Goal: Task Accomplishment & Management: Use online tool/utility

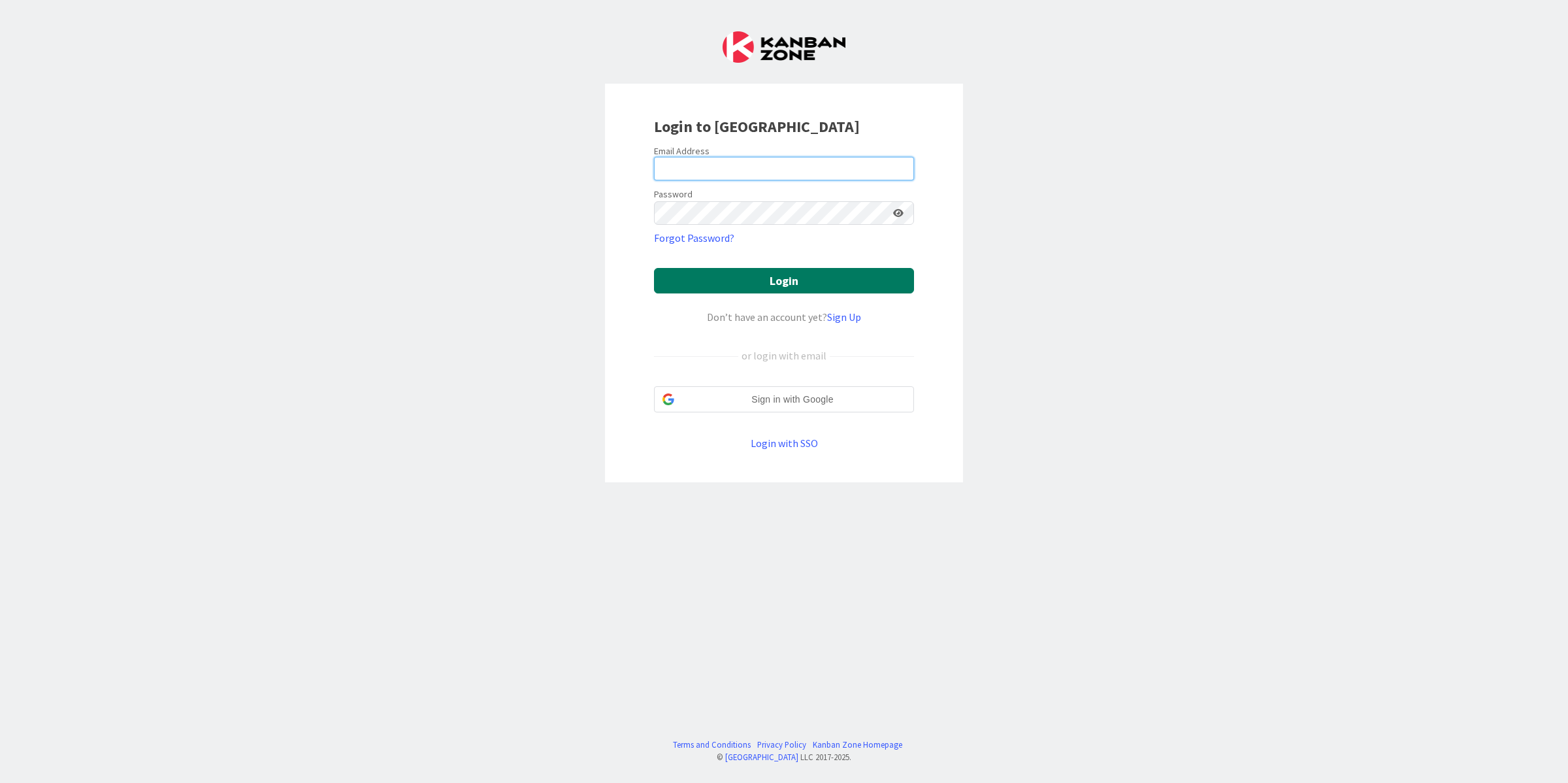
type input "[PERSON_NAME][EMAIL_ADDRESS][PERSON_NAME][DOMAIN_NAME]"
click at [811, 273] on button "Login" at bounding box center [784, 281] width 260 height 25
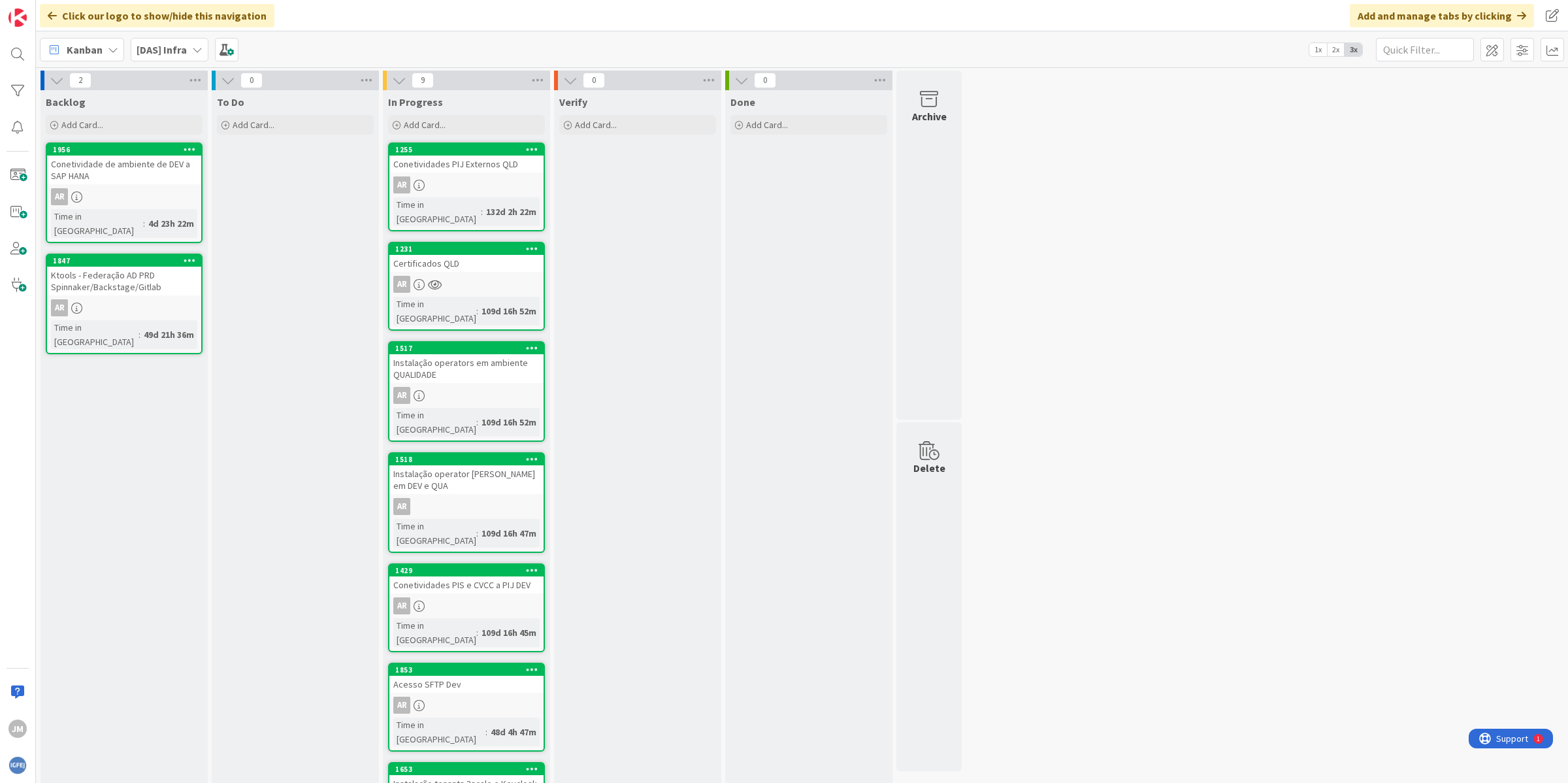
click at [477, 175] on link "1255 Conetividades PIJ Externos QLD AR Time in [GEOGRAPHIC_DATA] : 132d 2h 22m" at bounding box center [466, 187] width 157 height 89
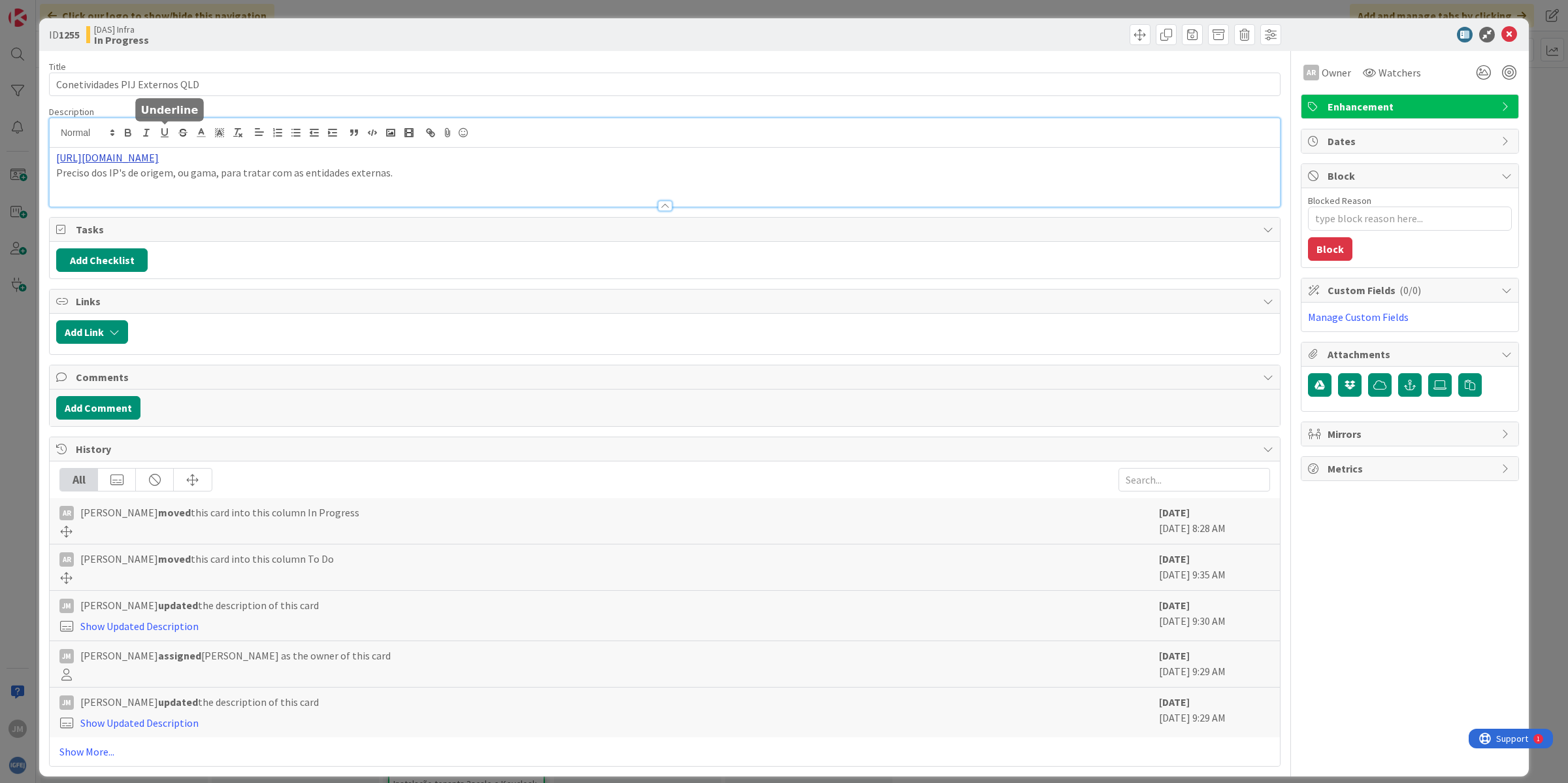
click at [171, 128] on div "[URL][DOMAIN_NAME] Preciso dos IP's de origem, ou gama, para tratar com as enti…" at bounding box center [665, 162] width 1230 height 88
click at [126, 182] on link "[URL][DOMAIN_NAME]" at bounding box center [102, 183] width 90 height 17
click at [1501, 30] on icon at bounding box center [1509, 35] width 15 height 15
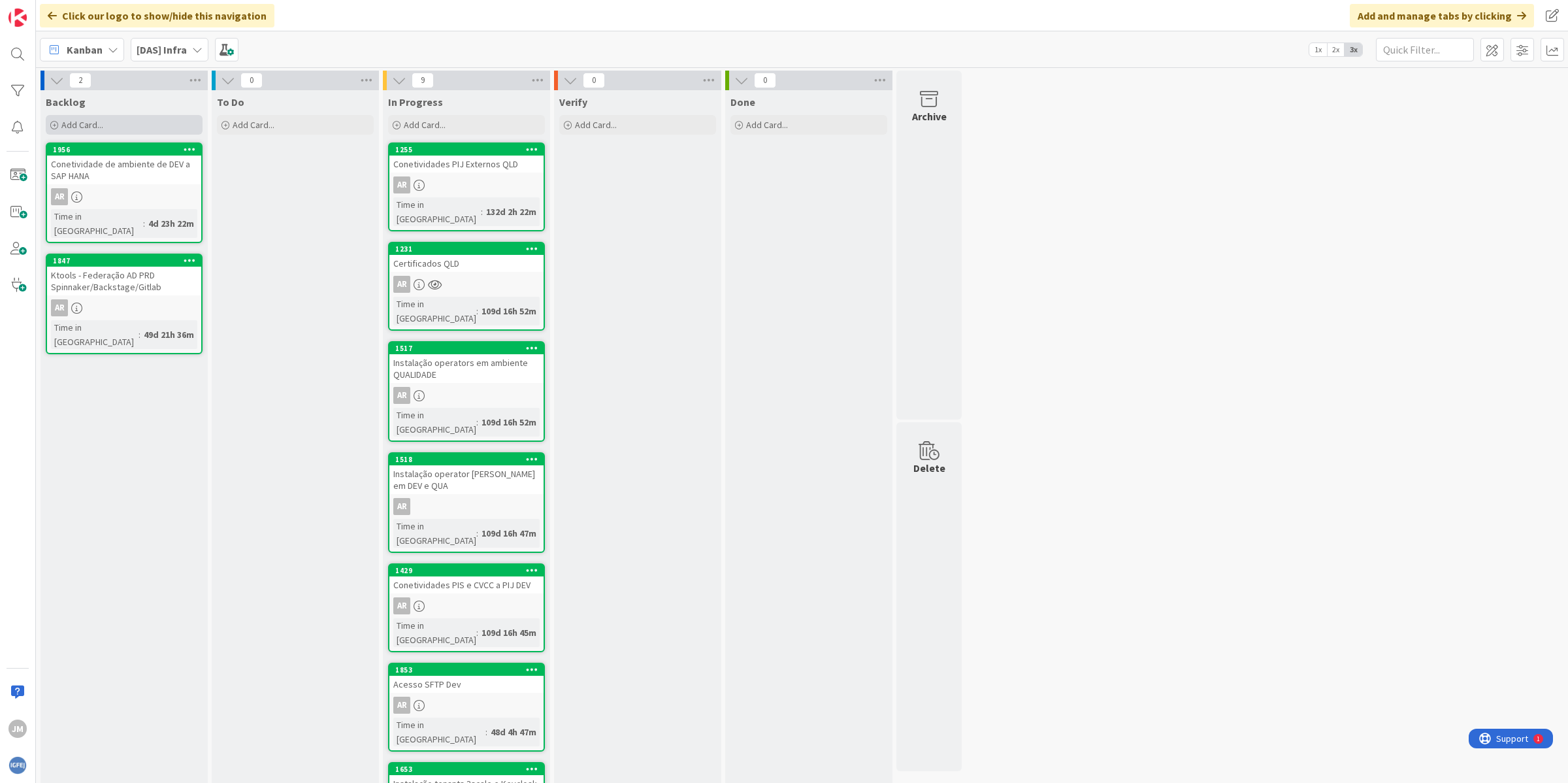
click at [111, 124] on div "Add Card..." at bounding box center [124, 125] width 157 height 20
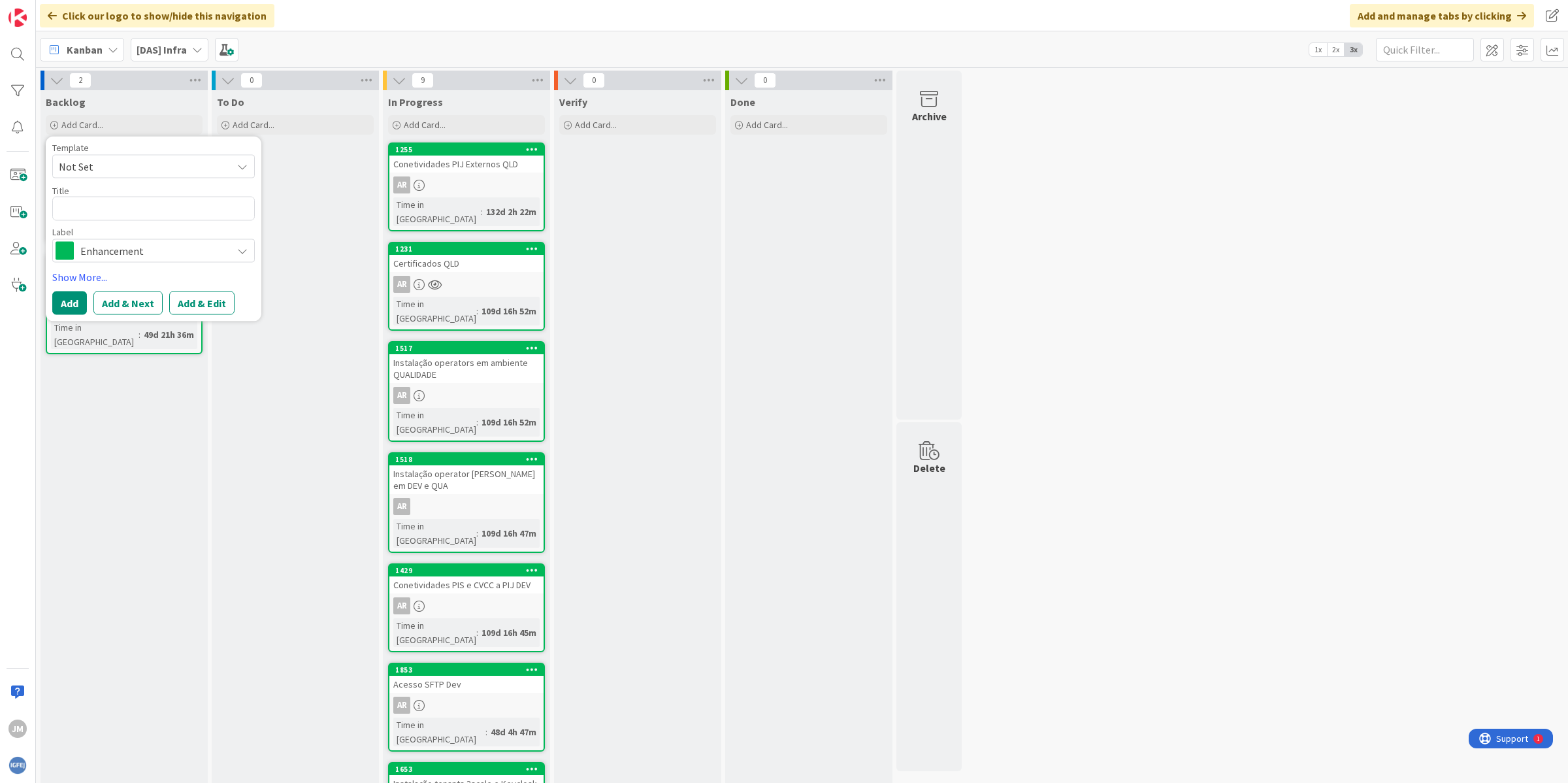
type textarea "x"
type textarea "C"
type textarea "x"
type textarea "Co"
type textarea "x"
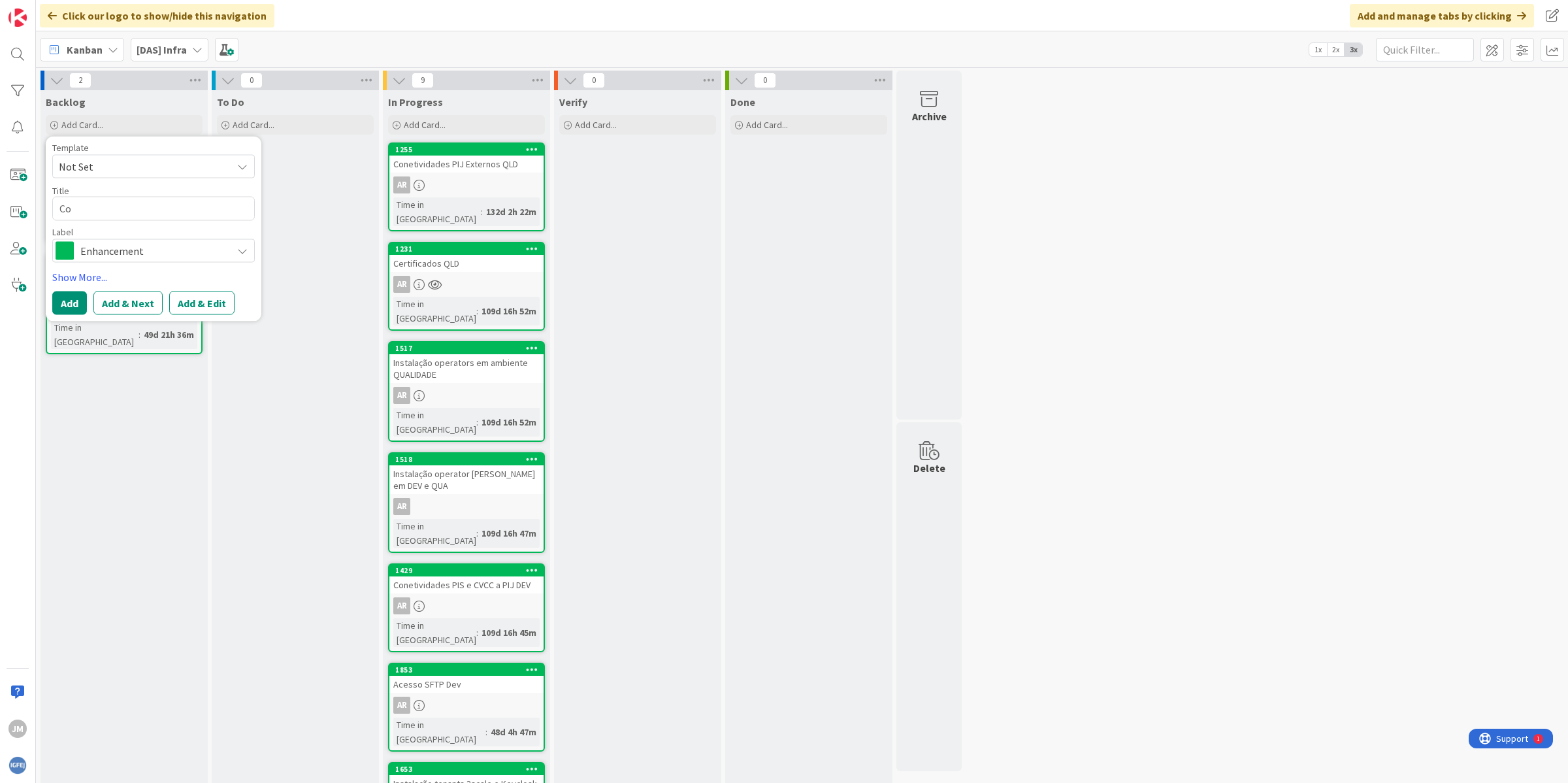
type textarea "[PERSON_NAME]"
type textarea "x"
type textarea "Co"
type textarea "x"
type textarea "Con"
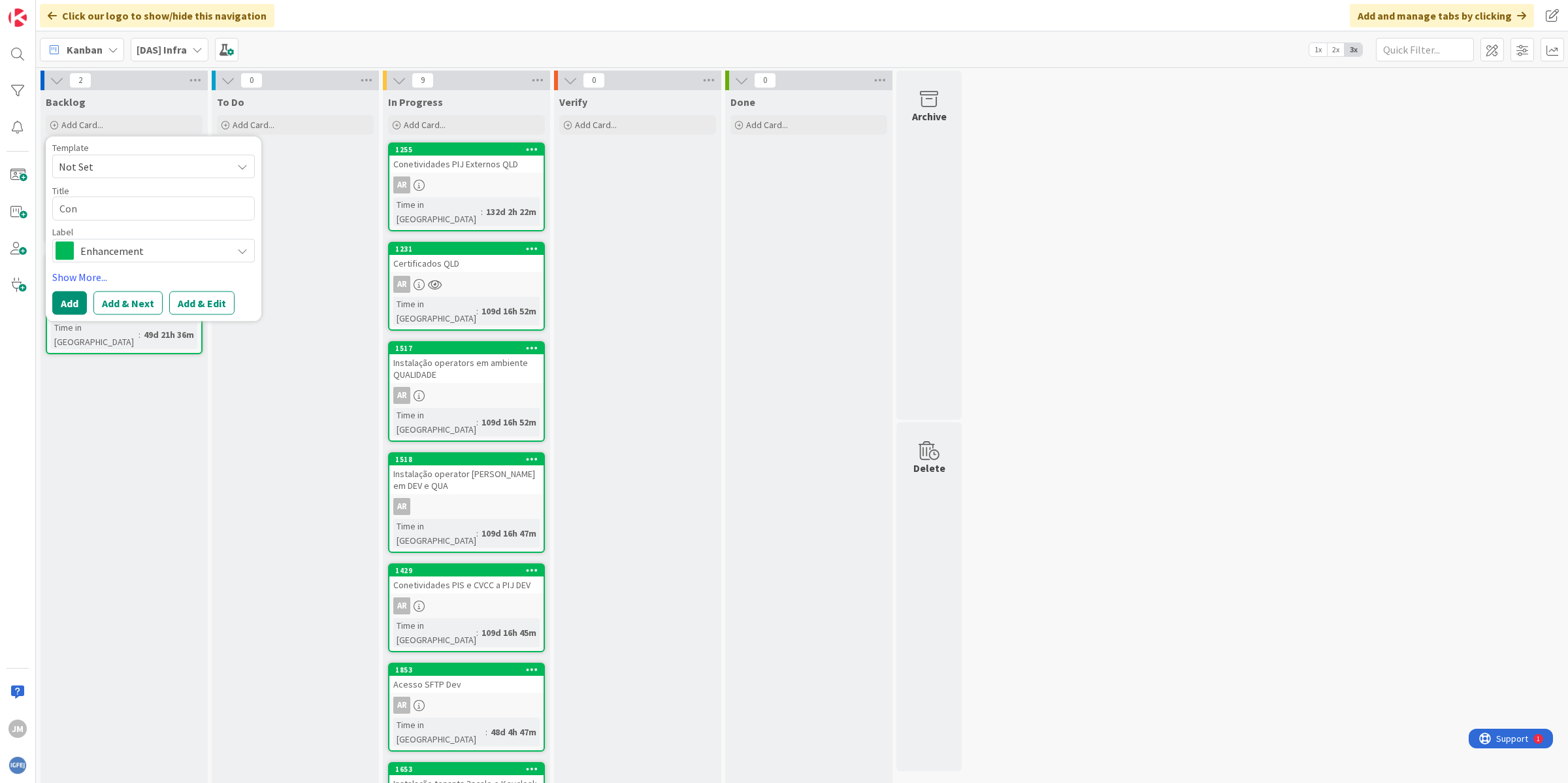
type textarea "x"
type textarea "Cont"
type textarea "x"
type textarea "[PERSON_NAME]"
type textarea "x"
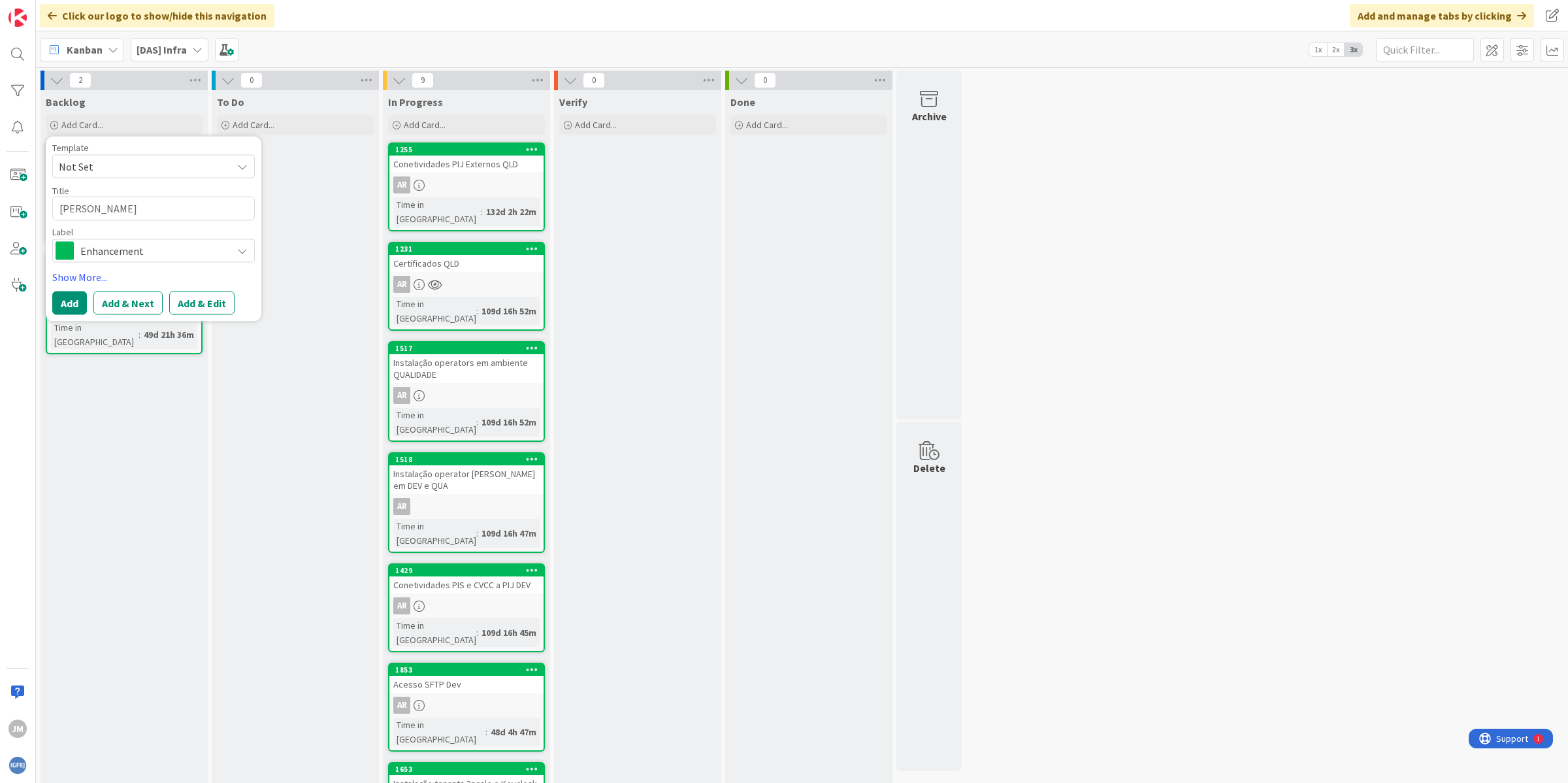
type textarea "Contif"
type textarea "x"
type textarea "Contifi"
type textarea "x"
type textarea "Contific"
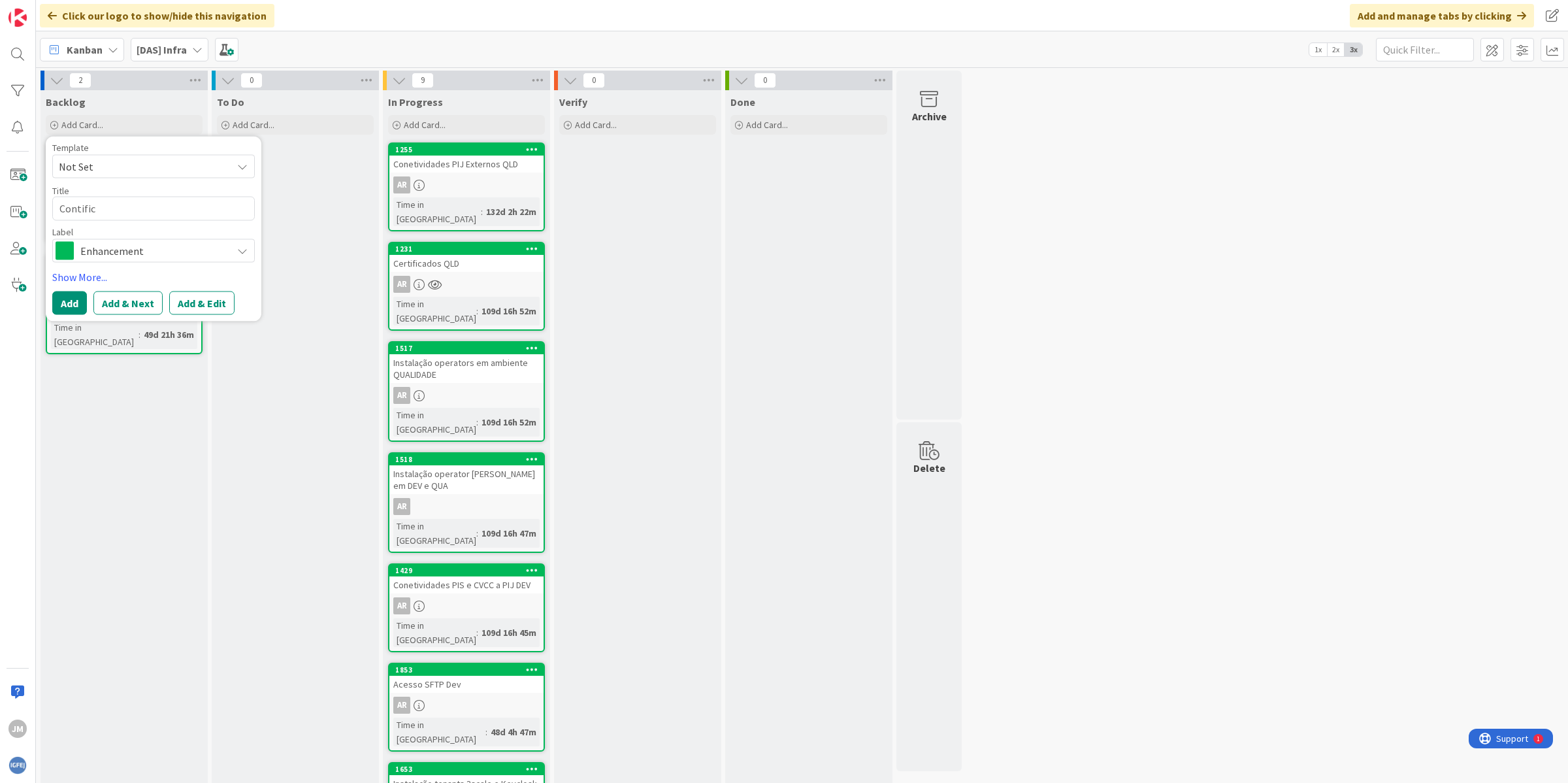
type textarea "x"
type textarea "Contifica"
type textarea "x"
type textarea "Contific"
type textarea "x"
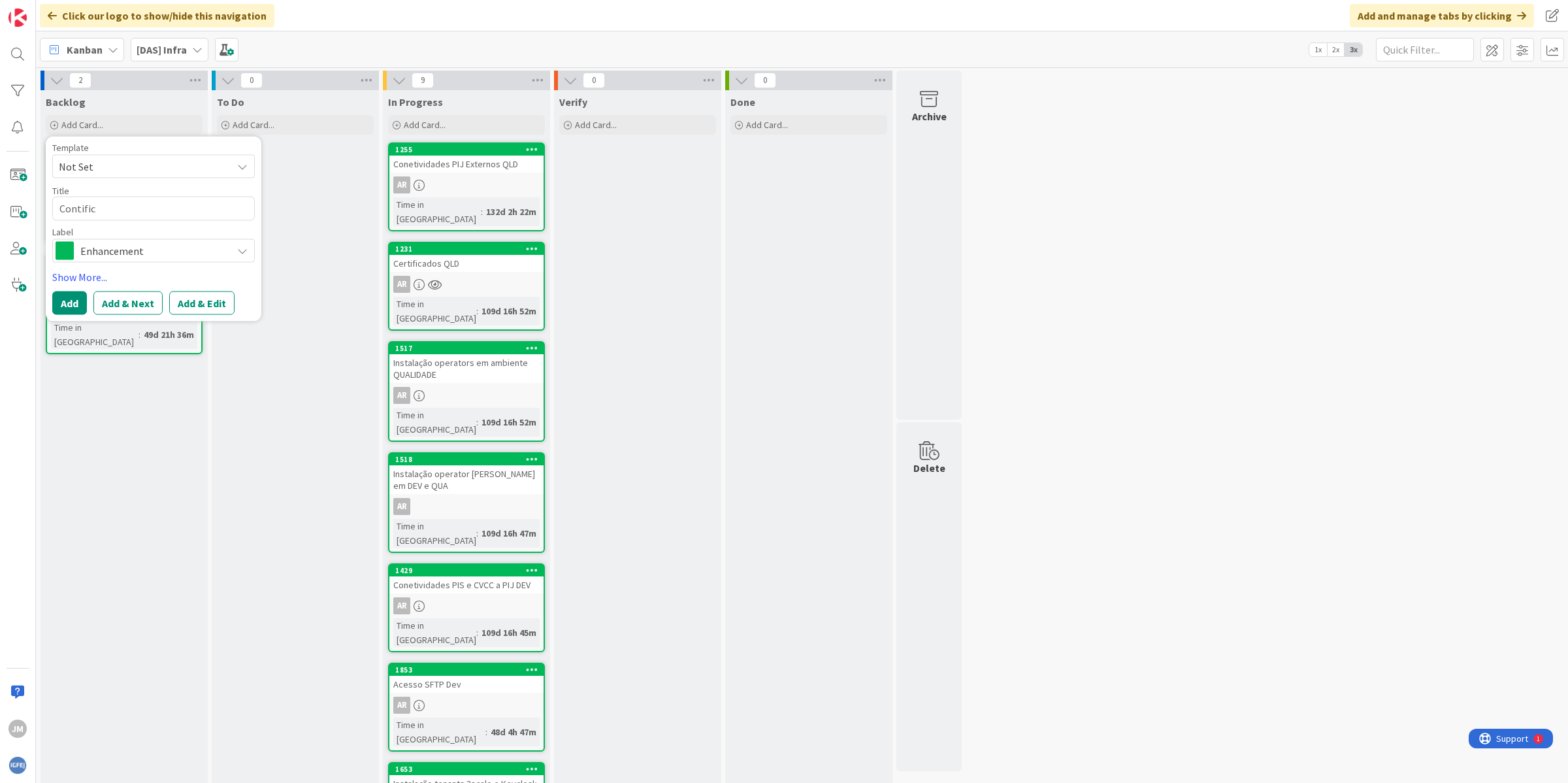
type textarea "Contifi"
type textarea "x"
type textarea "Contif"
type textarea "x"
type textarea "[PERSON_NAME]"
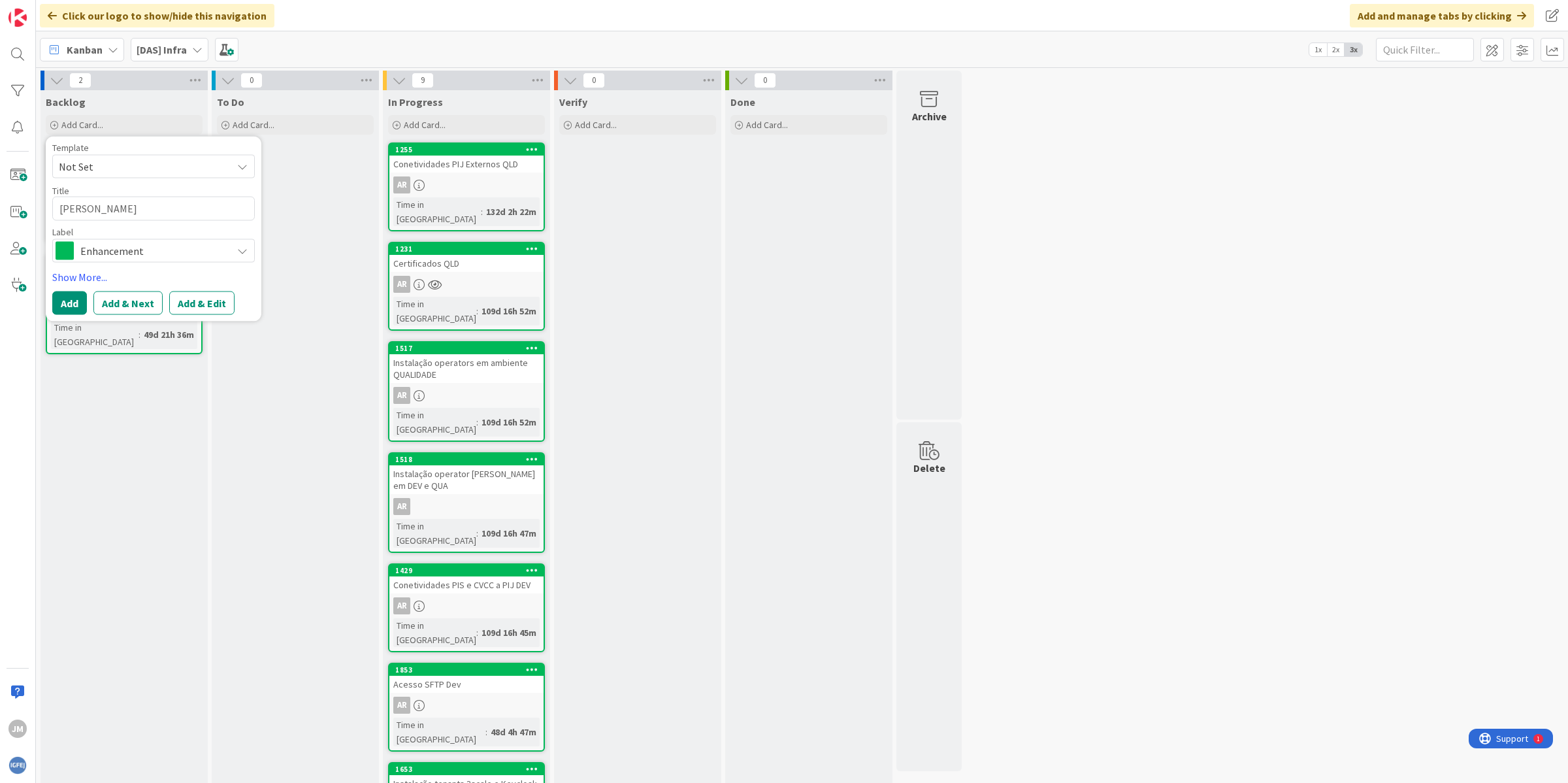
type textarea "x"
type textarea "Cont"
type textarea "x"
type textarea "[PERSON_NAME]"
type textarea "x"
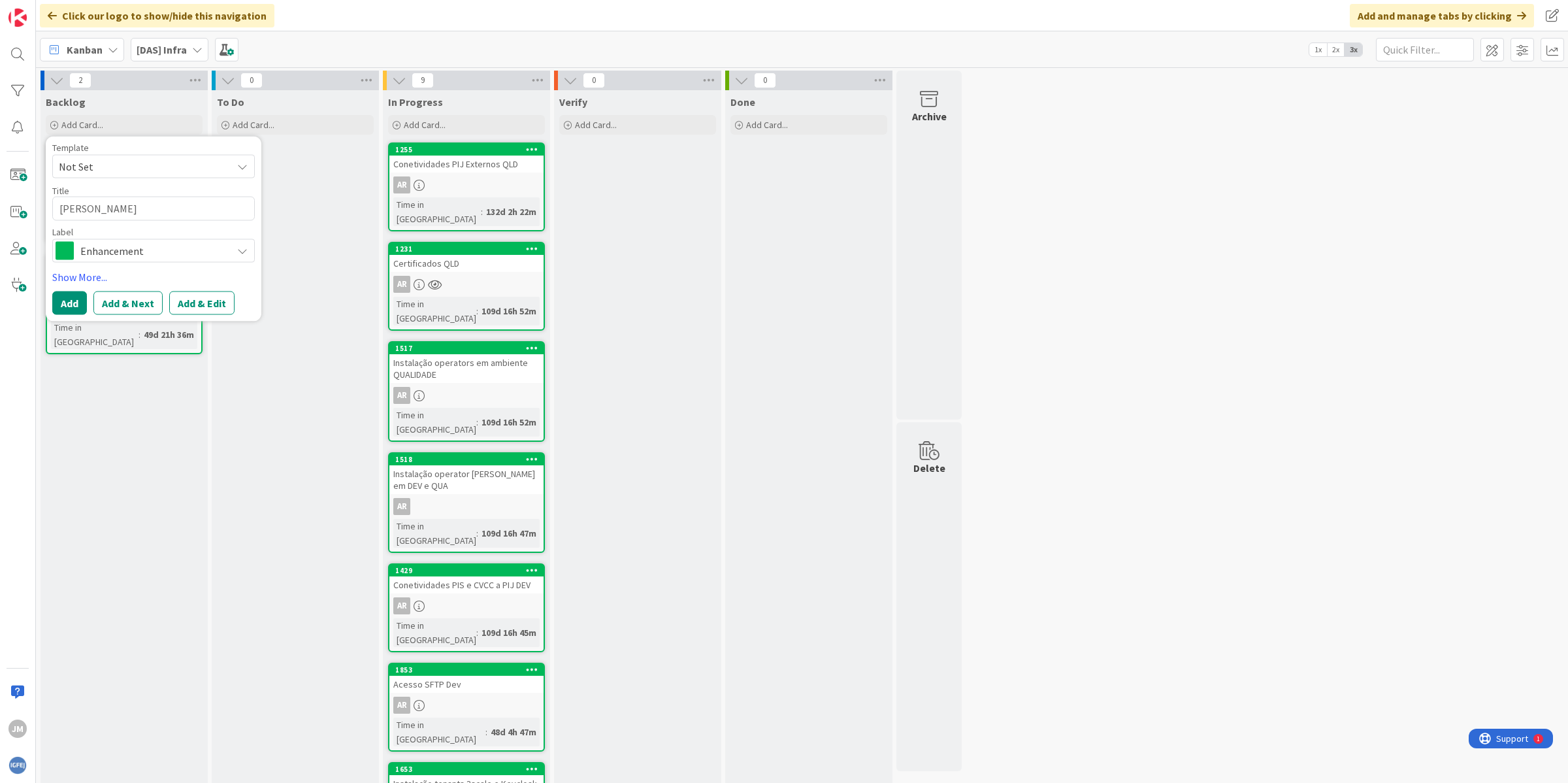
type textarea "Cont"
type textarea "x"
type textarea "Con"
type textarea "x"
type textarea "Cone"
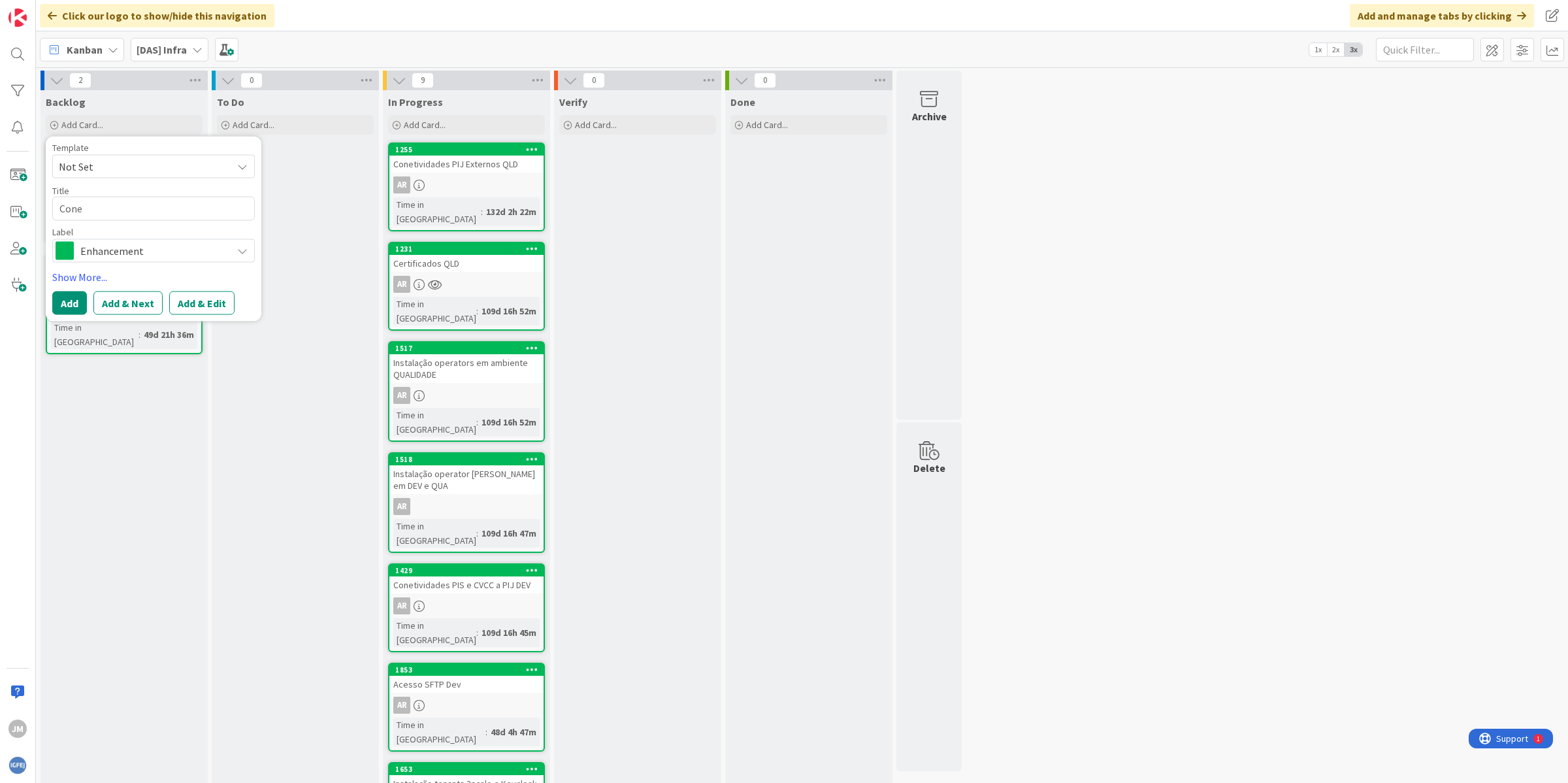
type textarea "x"
type textarea "Conet"
type textarea "x"
type textarea "Coneti"
type textarea "x"
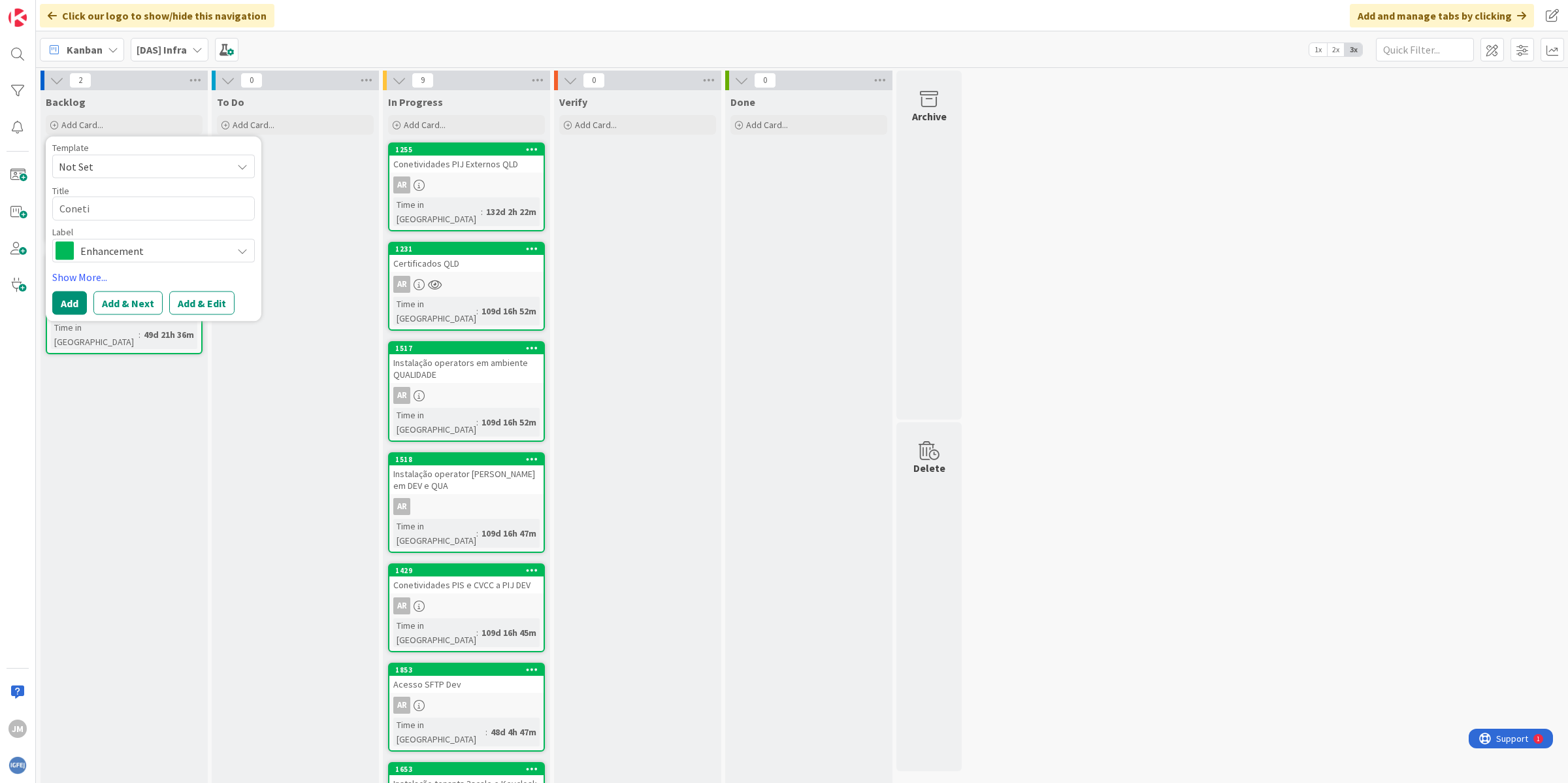
type textarea "Conetif"
type textarea "x"
type textarea "Conetifi"
type textarea "x"
type textarea "Conetific"
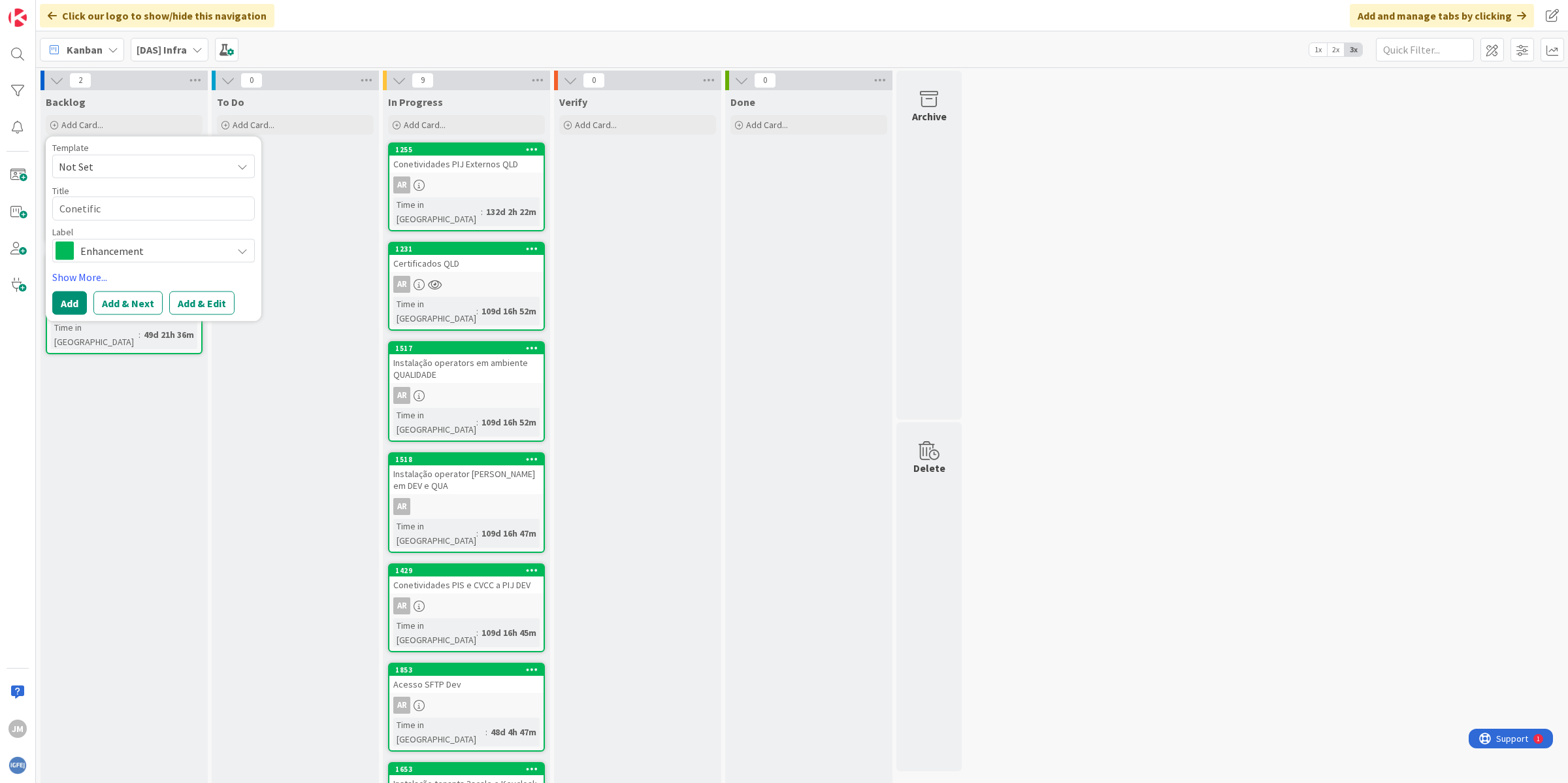
type textarea "x"
type textarea "Conetifica"
type textarea "x"
type textarea "Conetificad"
type textarea "x"
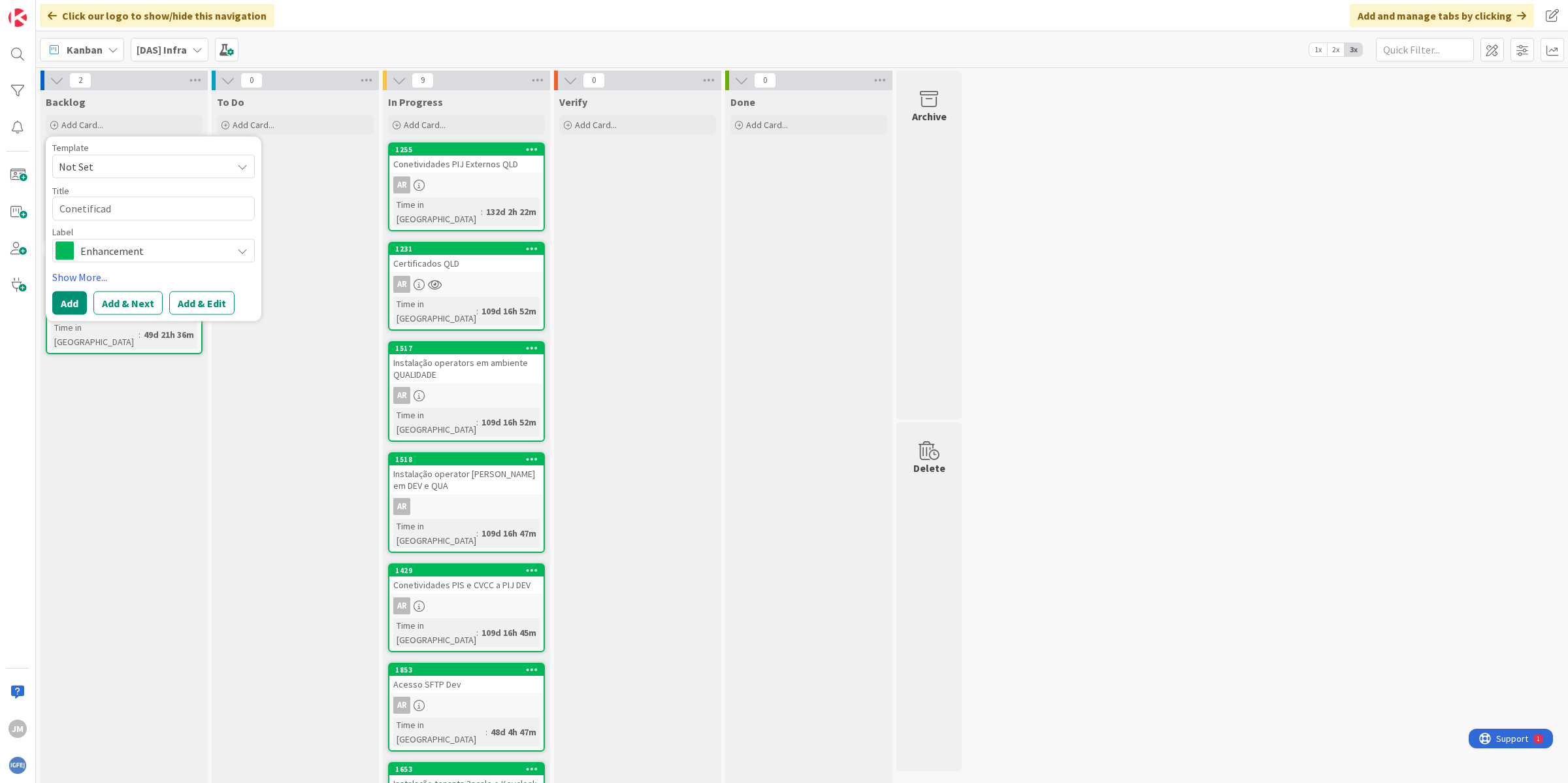
type textarea "Conetifica"
type textarea "x"
type textarea "Conetific"
type textarea "x"
type textarea "Conetifi"
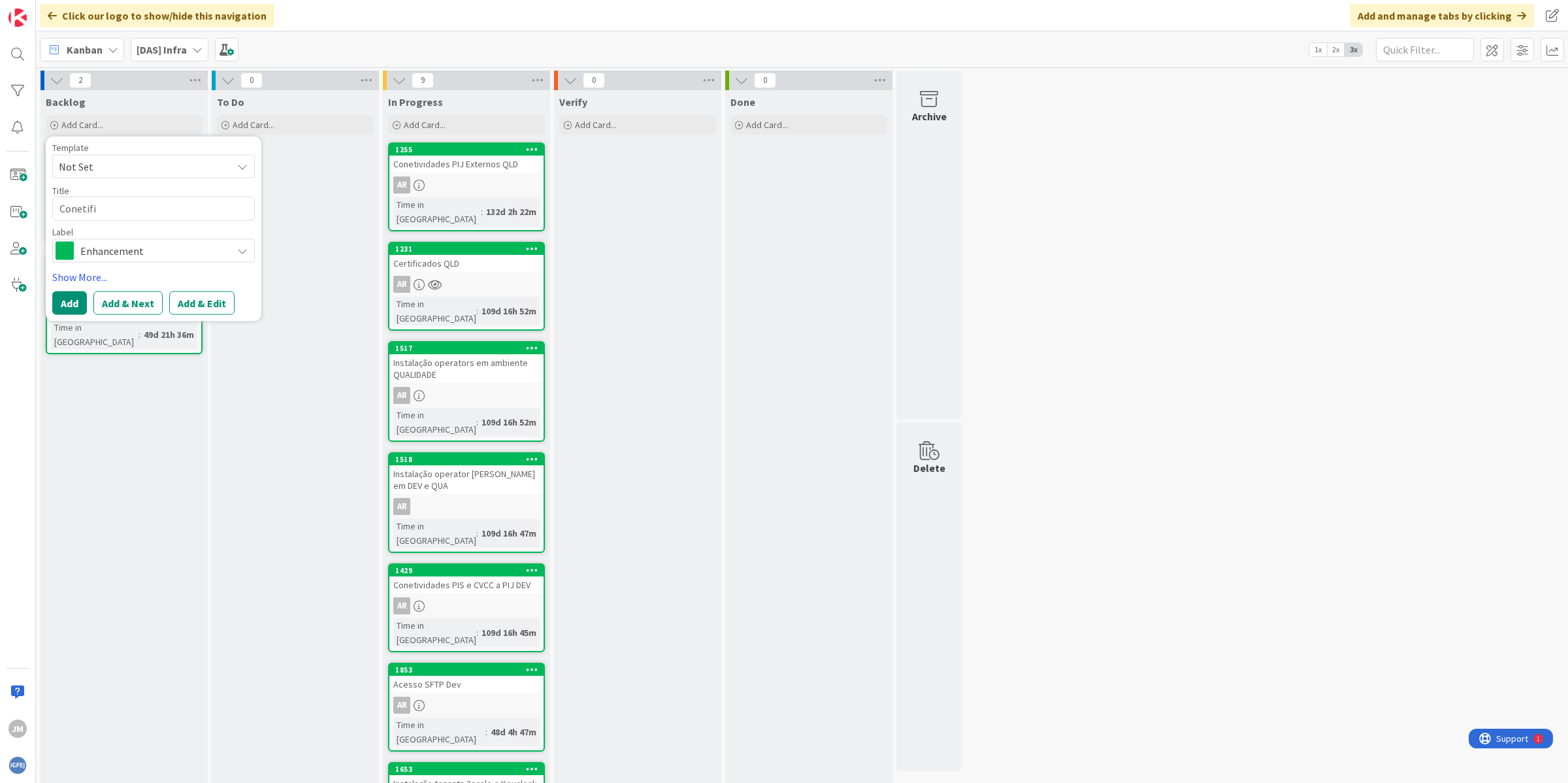
type textarea "x"
type textarea "Conetif"
type textarea "x"
type textarea "Coneti"
type textarea "x"
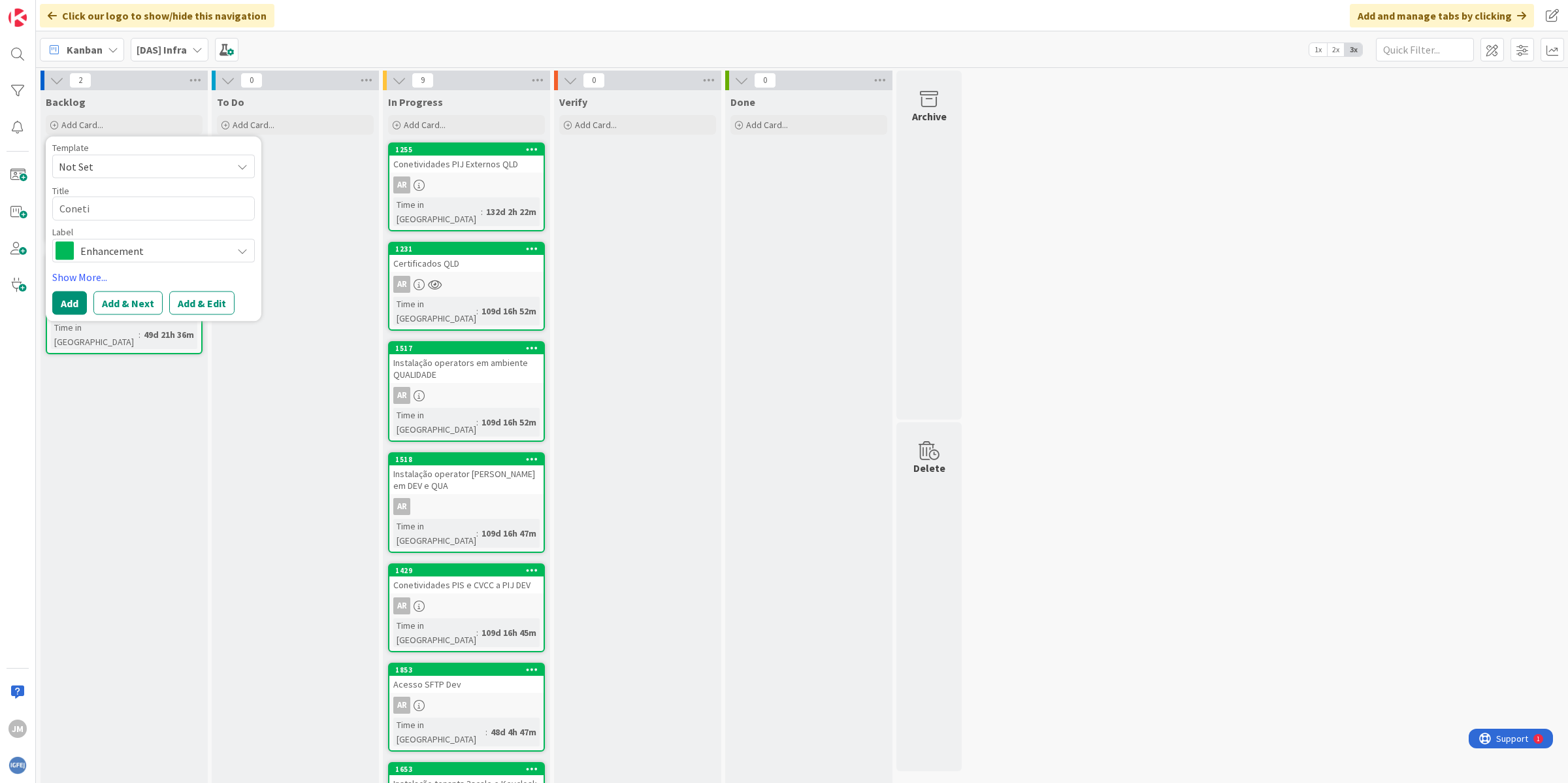
type textarea "Conetiv"
type textarea "x"
type textarea "Conetivi"
type textarea "x"
type textarea "Conetivid"
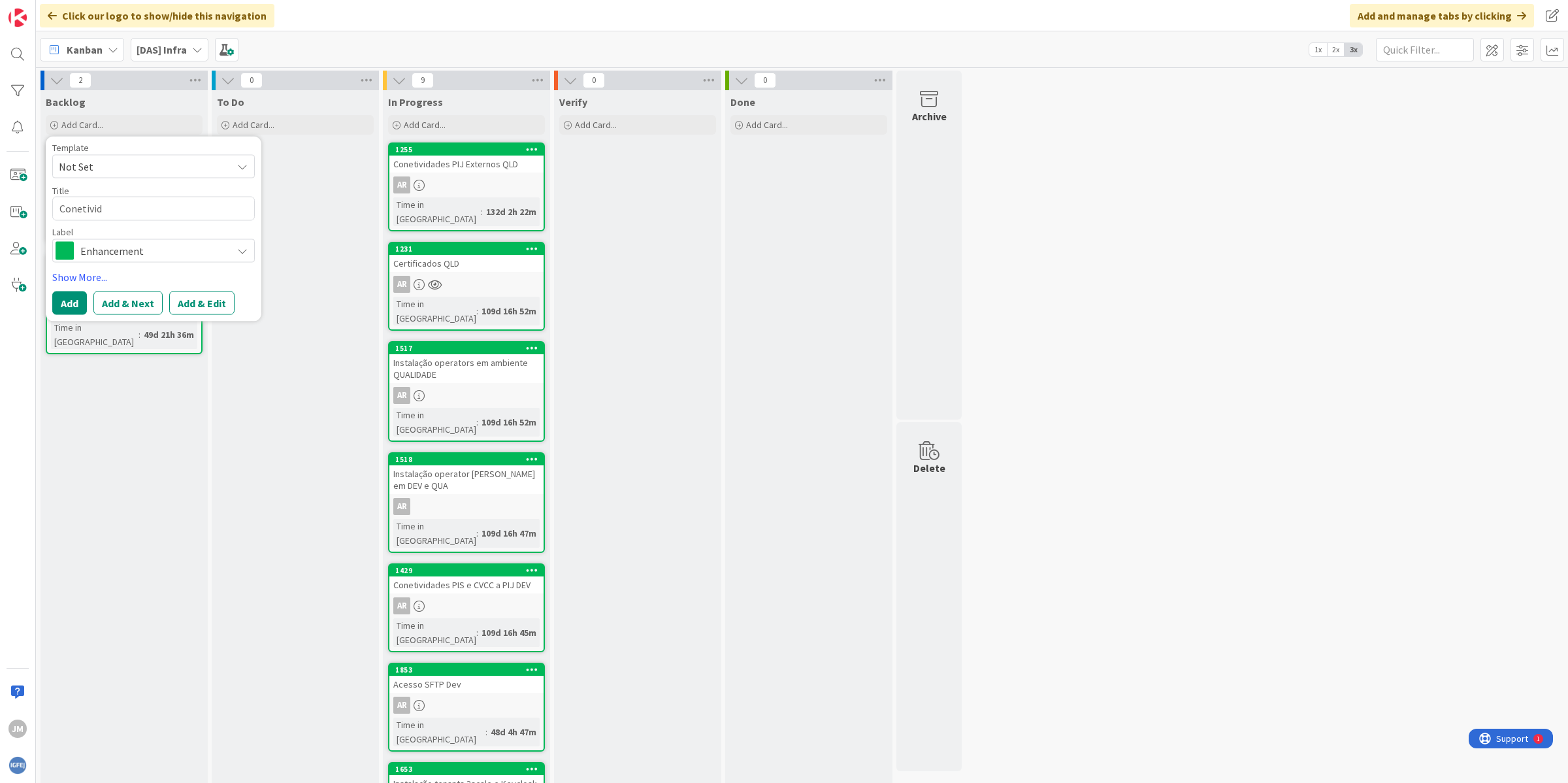
type textarea "x"
type textarea "Conetivida"
type textarea "x"
type textarea "Conetividad"
type textarea "x"
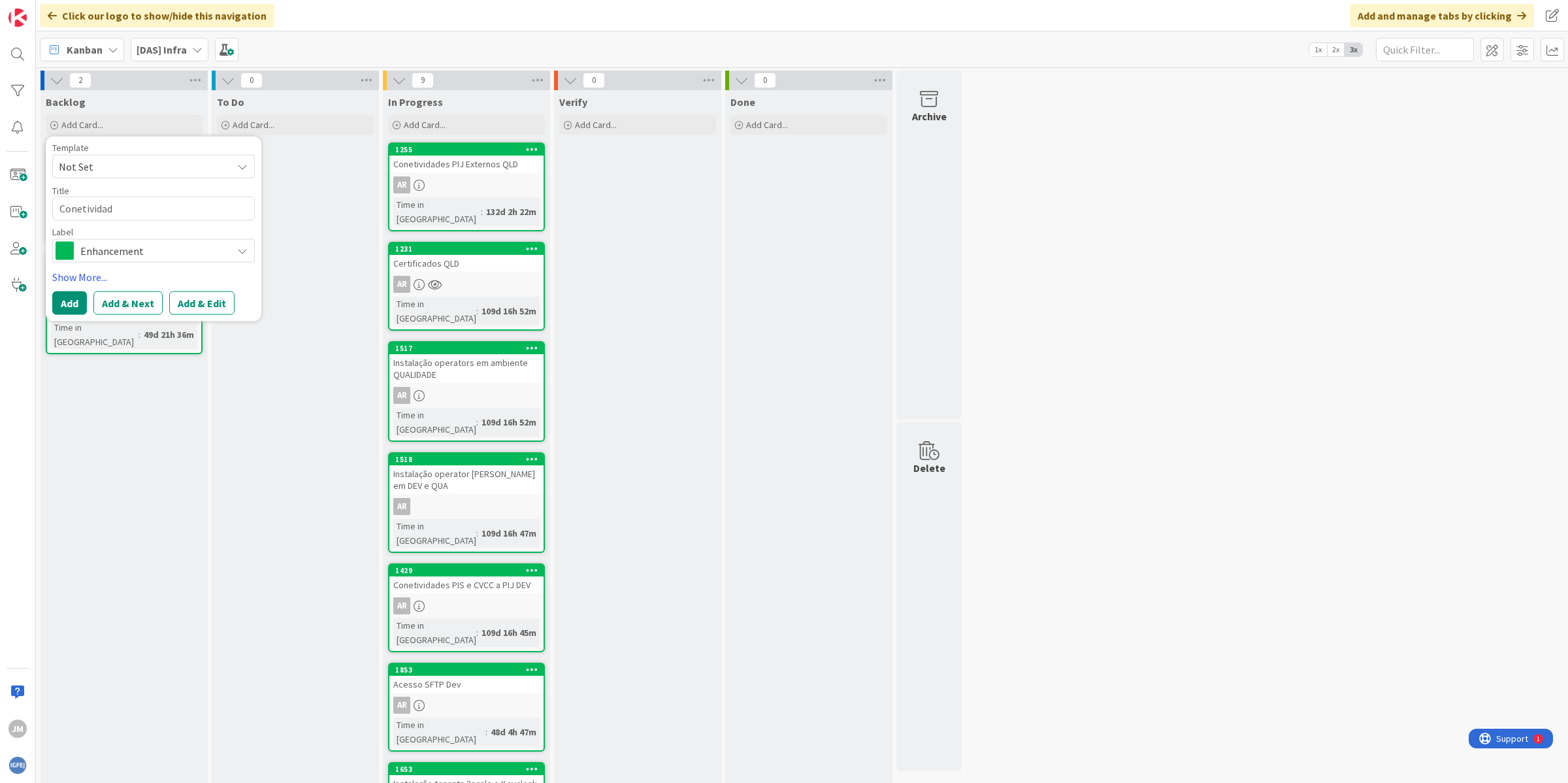
type textarea "Conetividade"
type textarea "x"
type textarea "Conetividades"
type textarea "x"
type textarea "Conetividades"
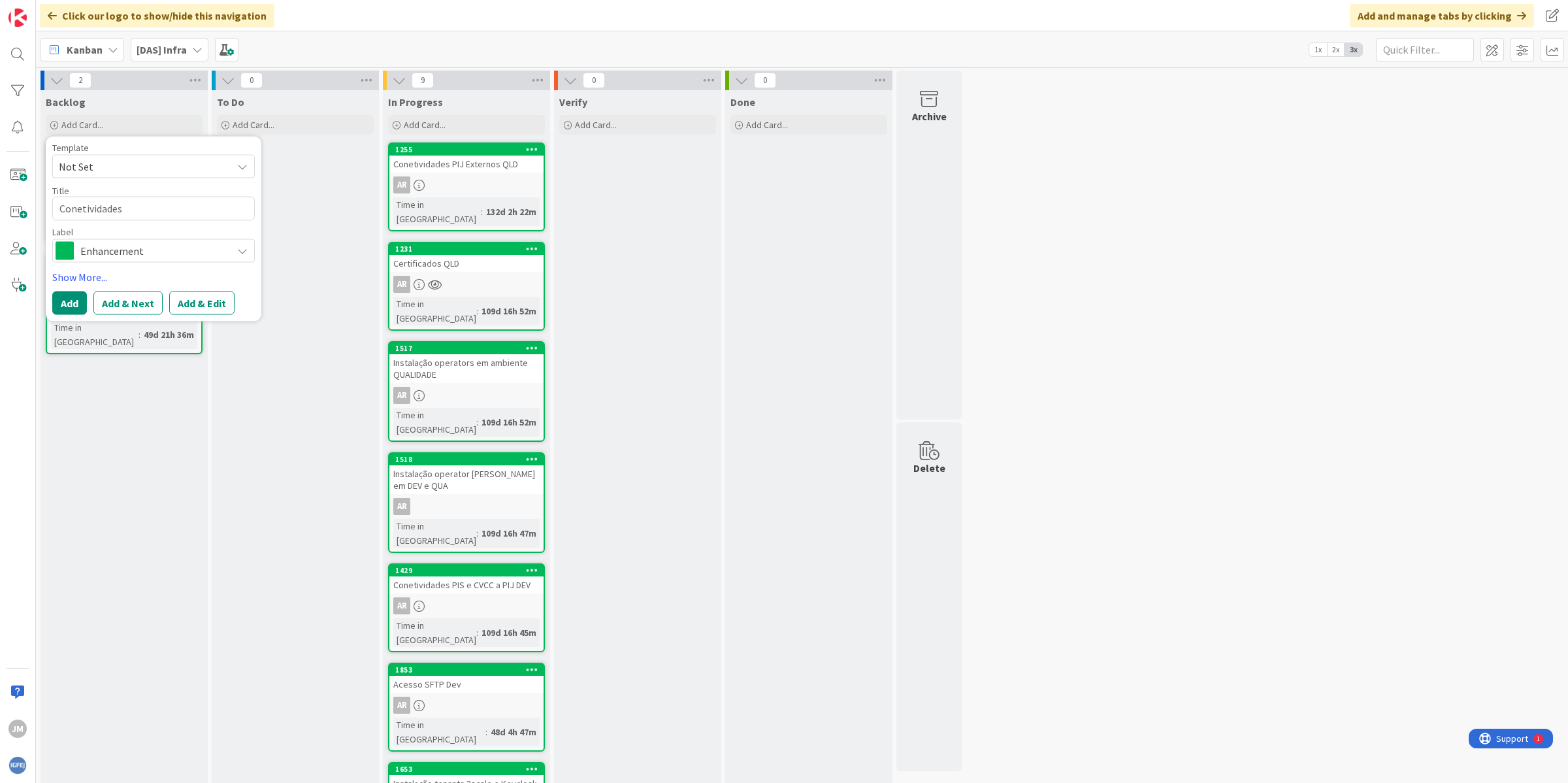
type textarea "x"
type textarea "Conetividades P"
type textarea "x"
type textarea "Conetividades PI"
type textarea "x"
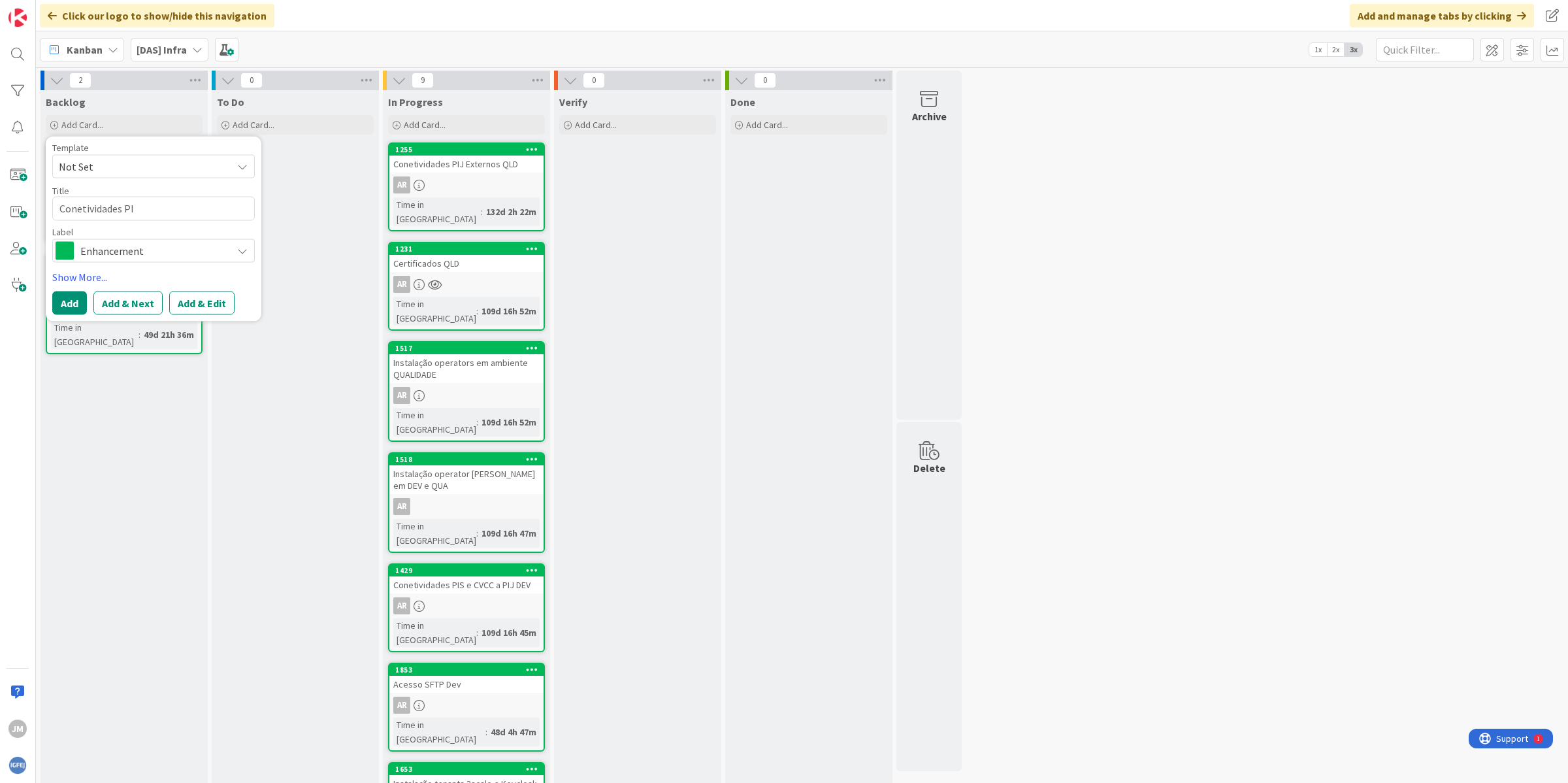
type textarea "Conetividades PIJ"
type textarea "x"
type textarea "Conetividades PIJ"
type textarea "x"
type textarea "Conetividades PIJ P"
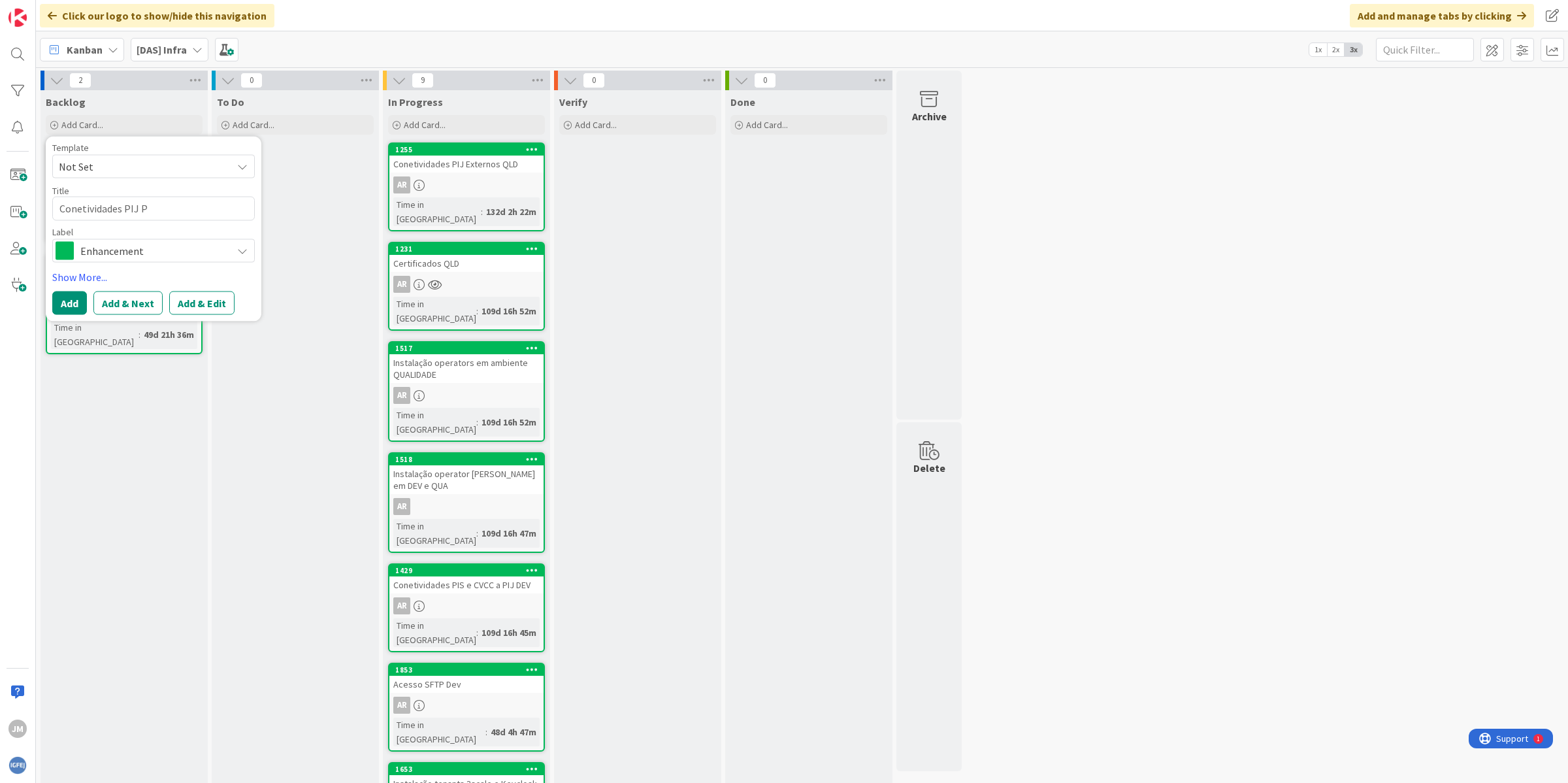
type textarea "x"
type textarea "Conetividades PIJ PR"
type textarea "x"
type textarea "Conetividades PIJ PRD"
click at [196, 298] on button "Add & Edit" at bounding box center [202, 303] width 65 height 24
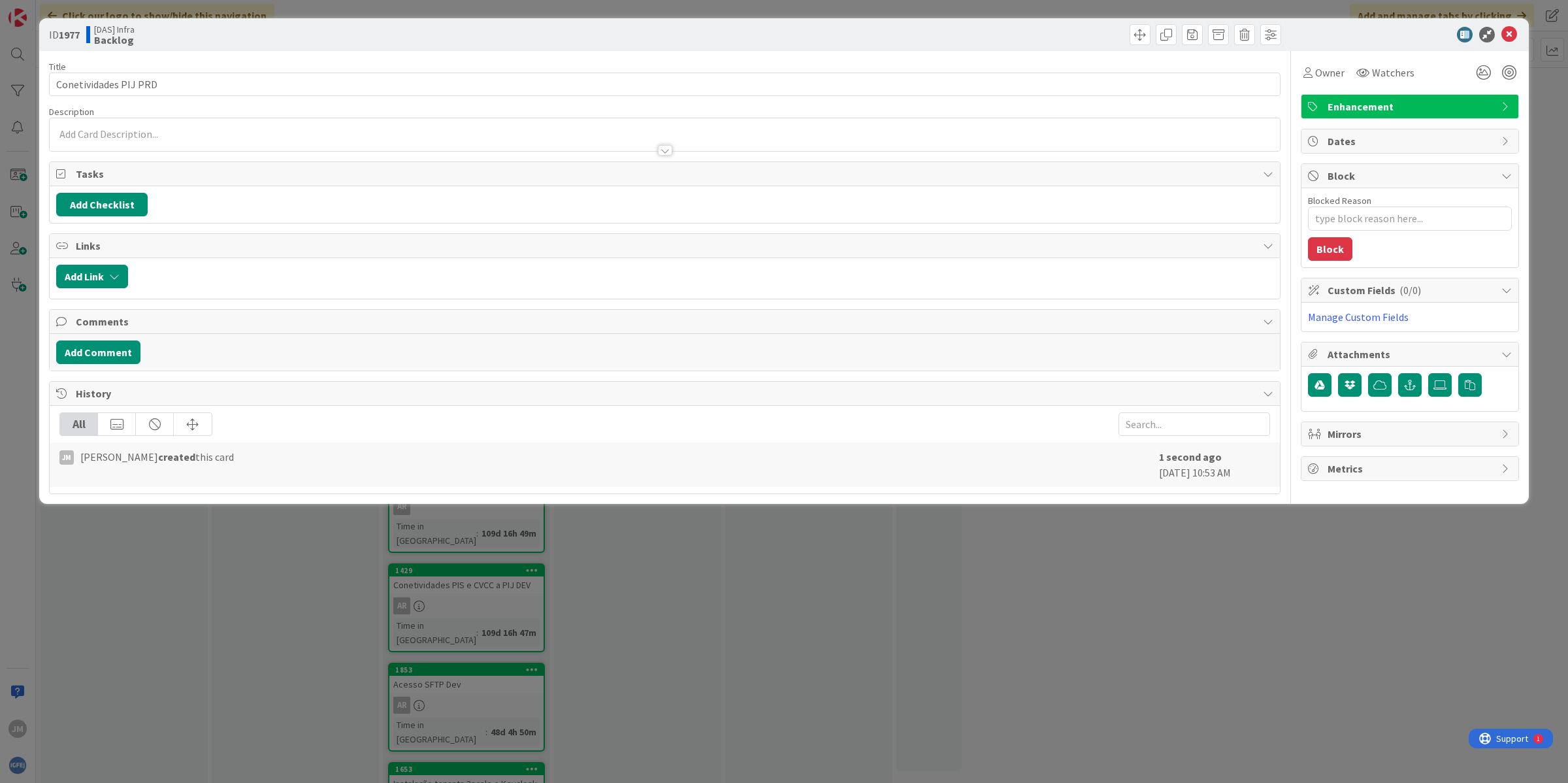
click at [166, 131] on p at bounding box center [664, 134] width 1217 height 15
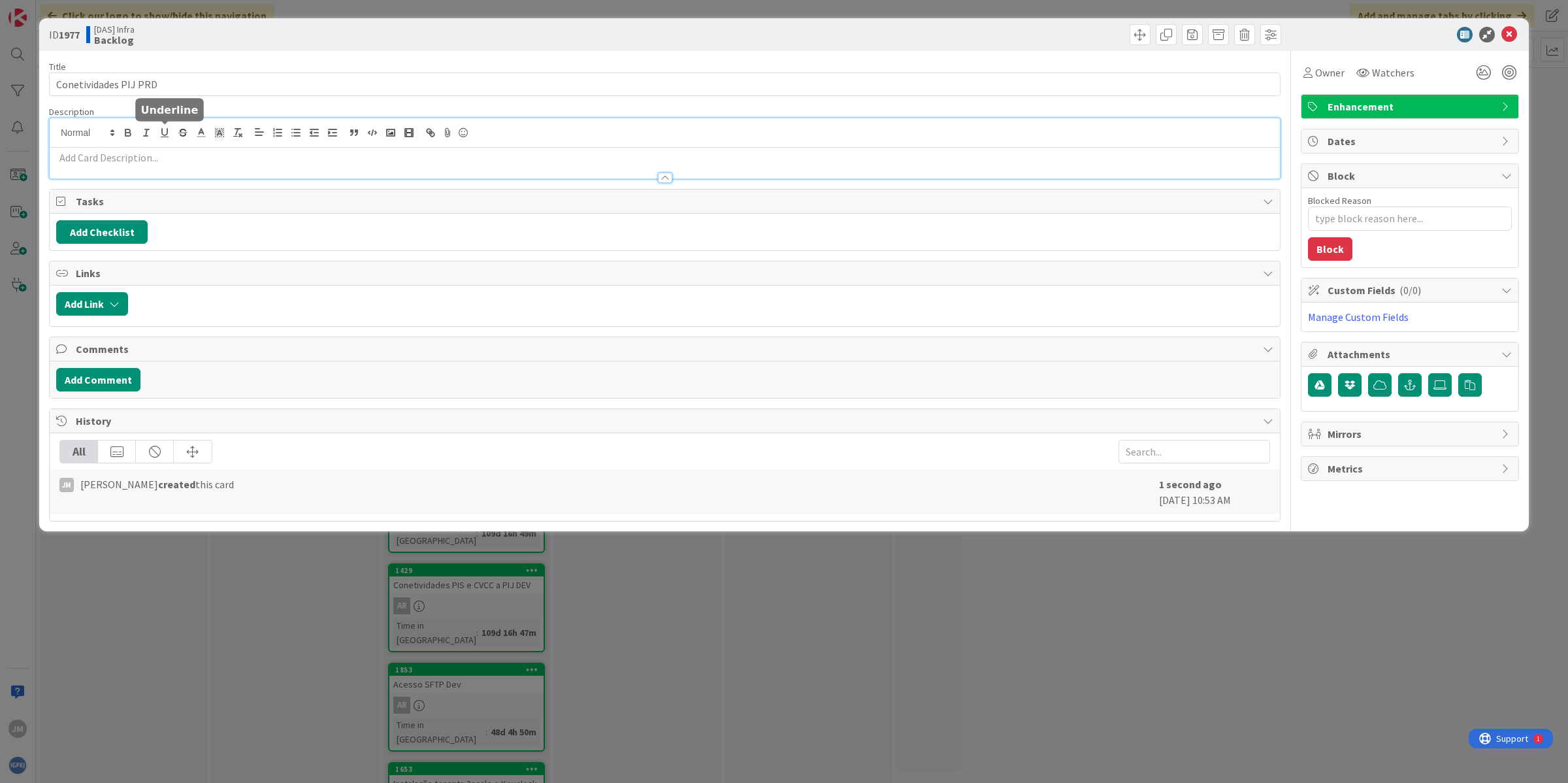
click at [162, 161] on p at bounding box center [664, 158] width 1217 height 15
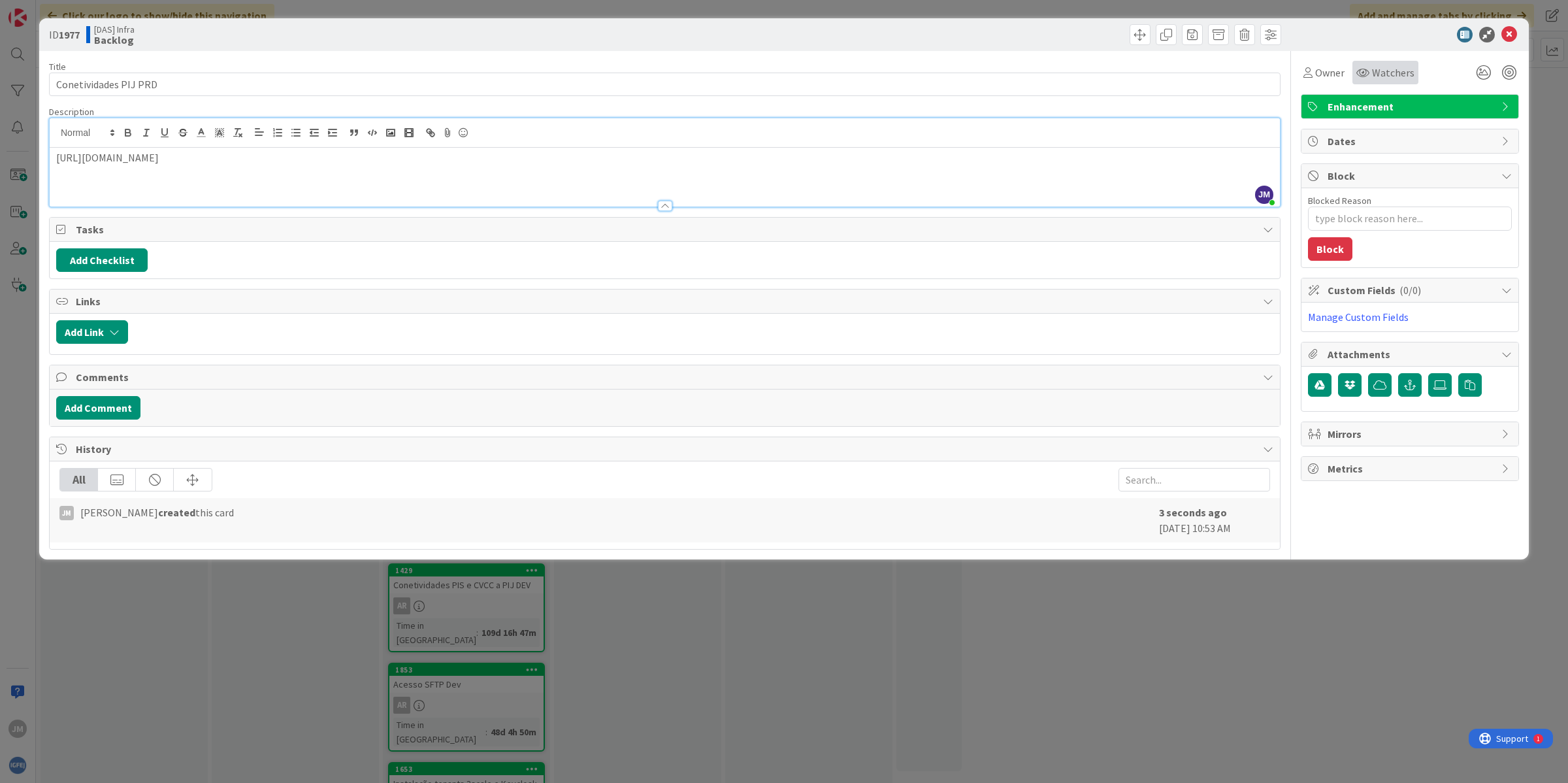
click at [1367, 79] on div "Watchers" at bounding box center [1385, 72] width 59 height 15
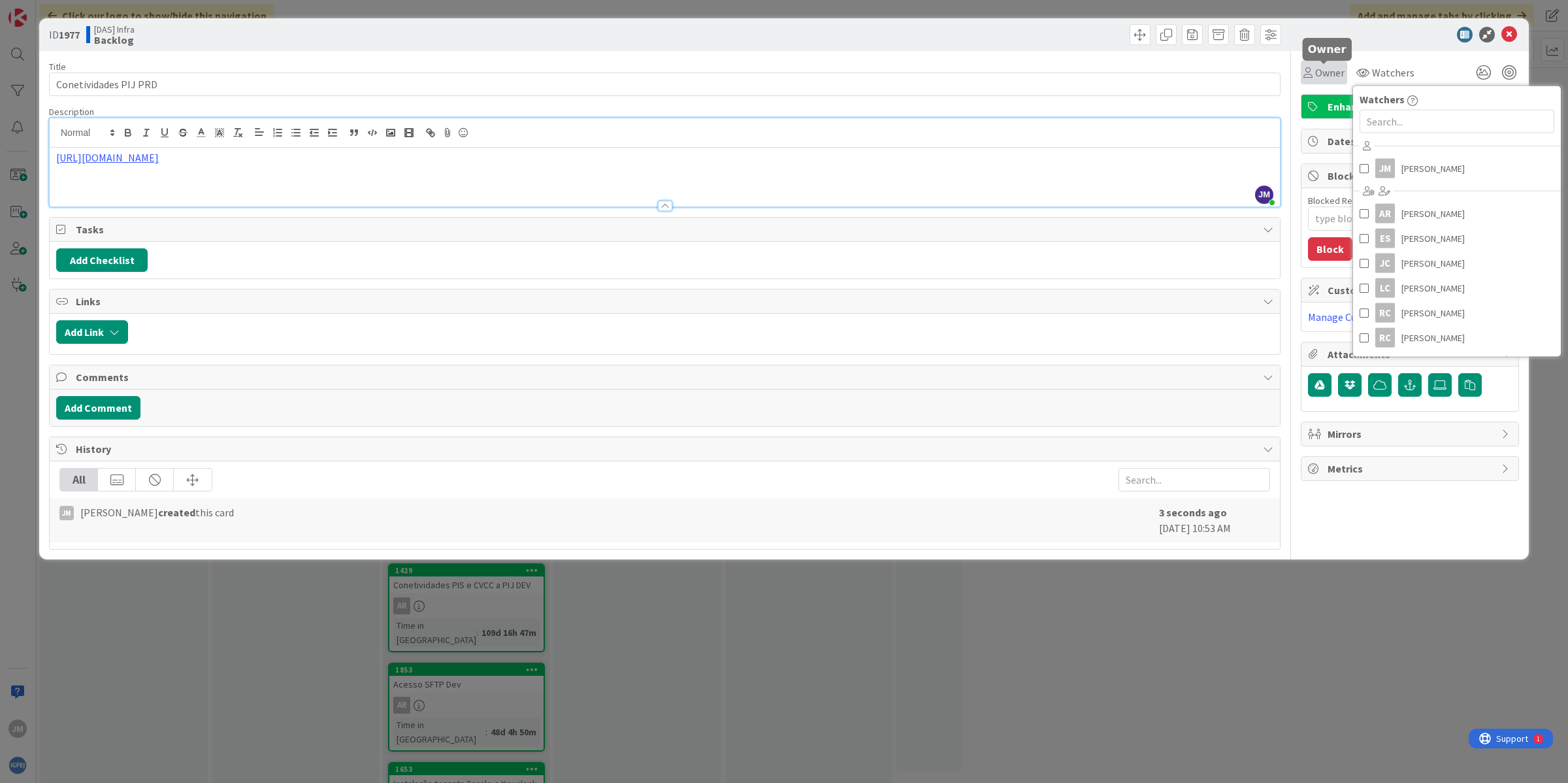
click at [1334, 80] on span "Owner" at bounding box center [1330, 72] width 30 height 15
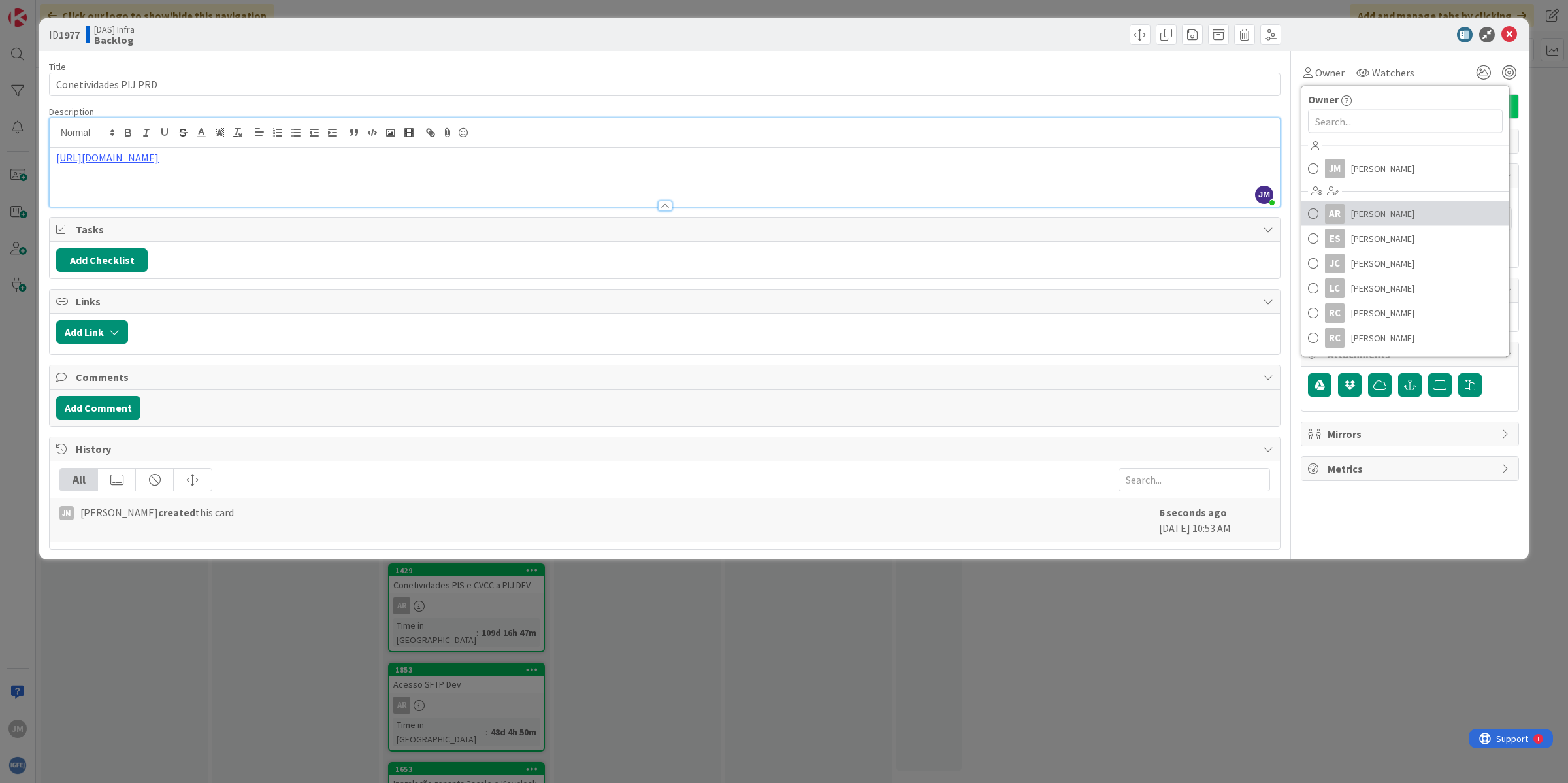
click at [1377, 206] on span "[PERSON_NAME]" at bounding box center [1382, 213] width 64 height 20
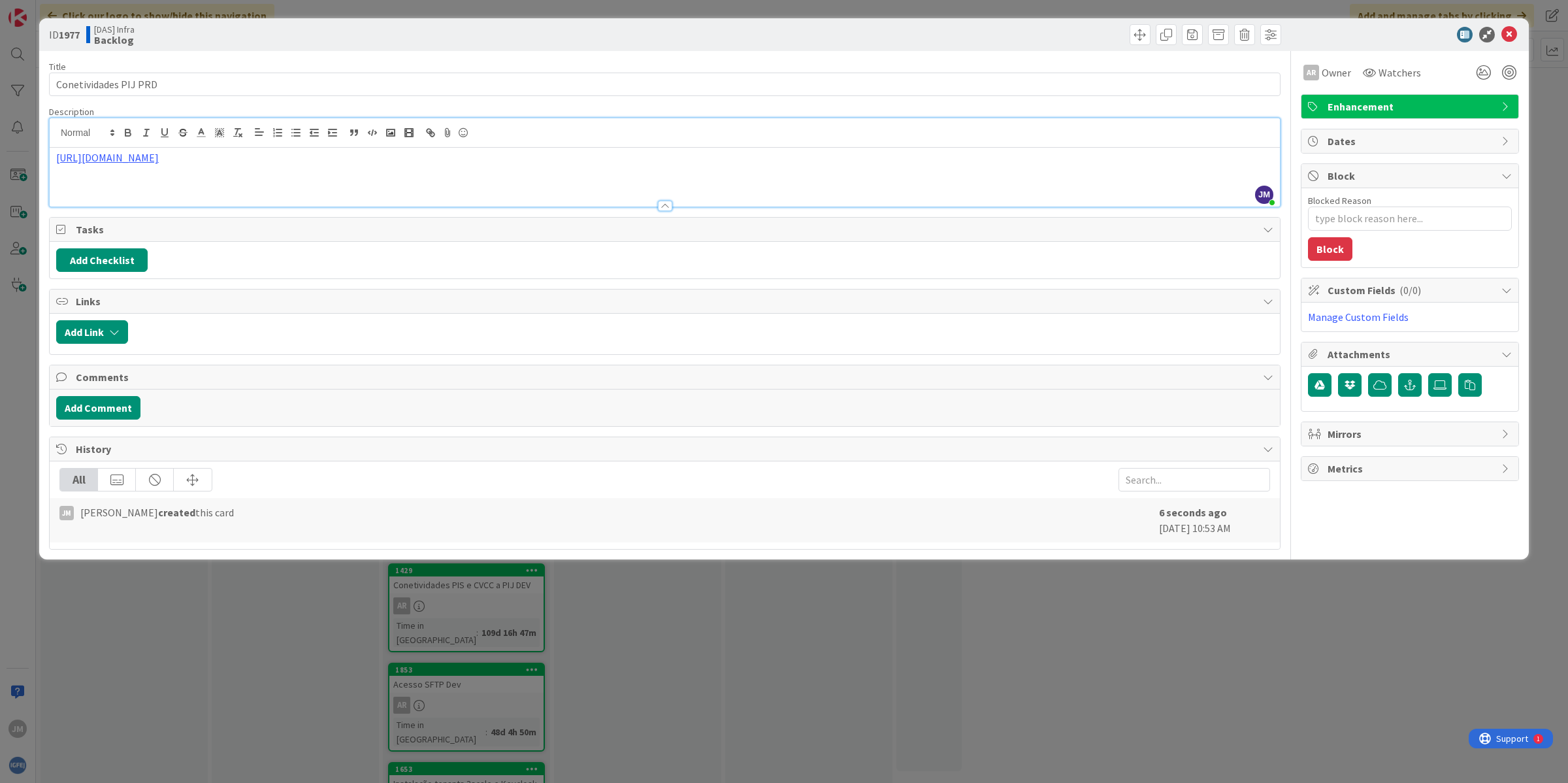
type textarea "x"
click at [1510, 31] on icon at bounding box center [1509, 35] width 15 height 15
